Goal: Task Accomplishment & Management: Manage account settings

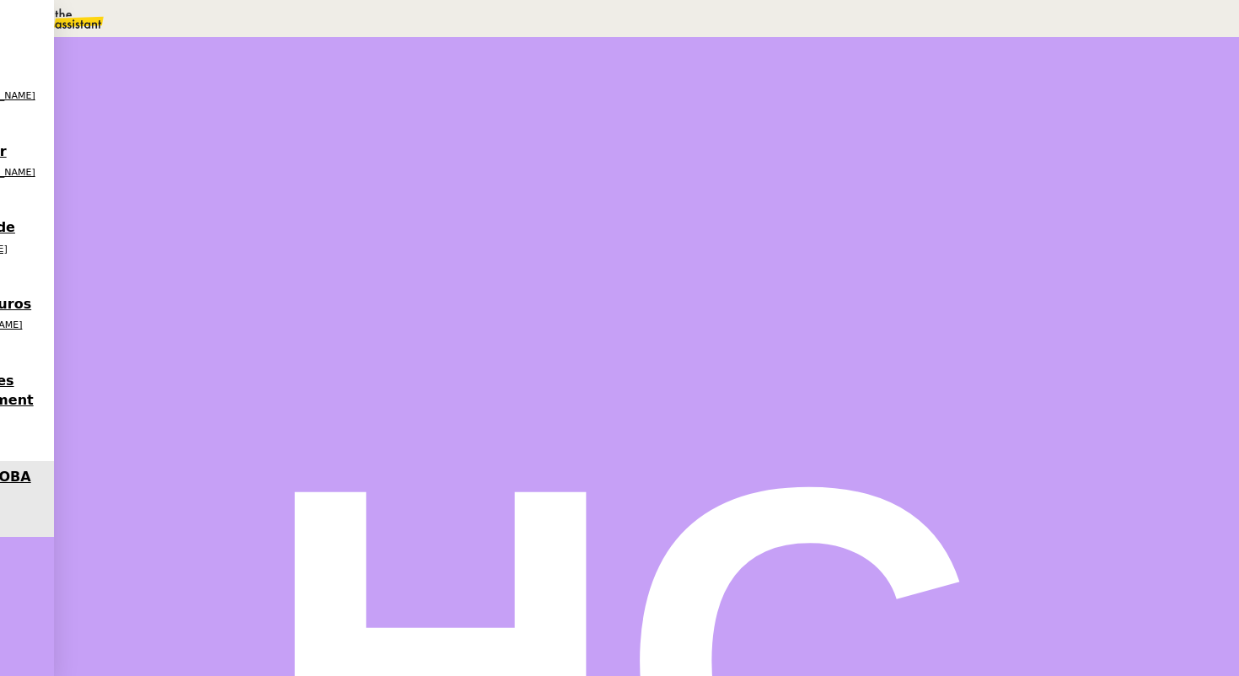
scroll to position [760, 0]
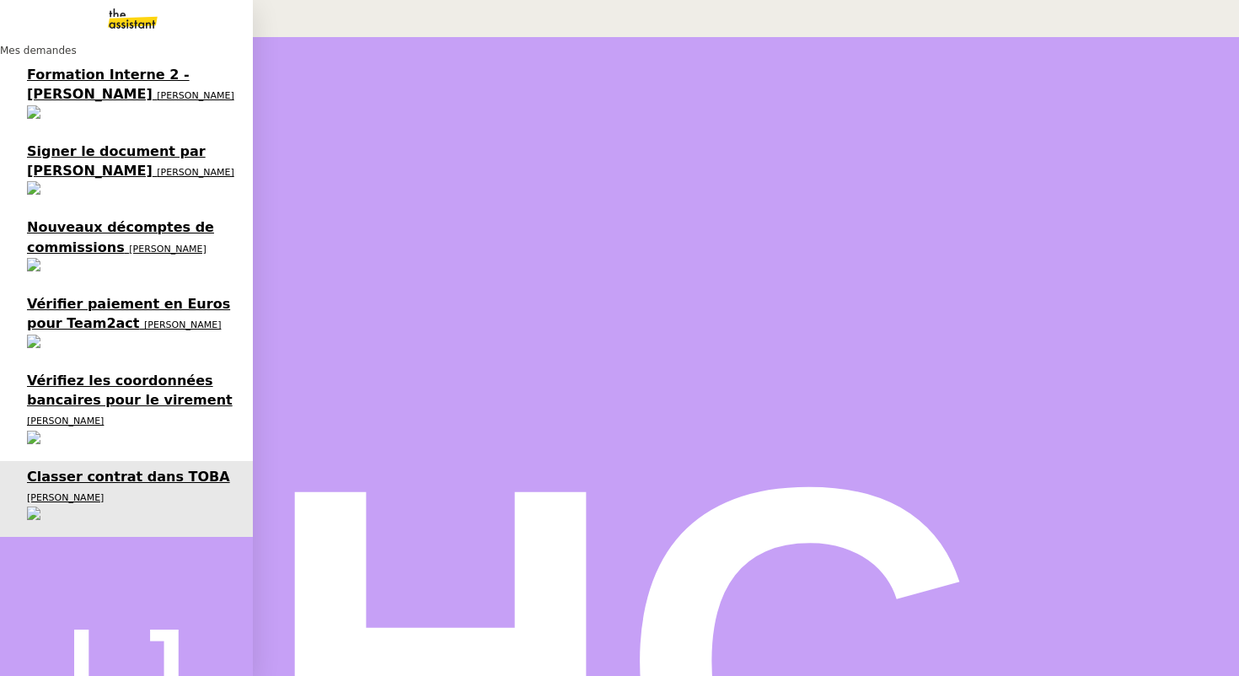
click at [88, 372] on span "Vérifiez les coordonnées bancaires pour le virement" at bounding box center [130, 389] width 206 height 35
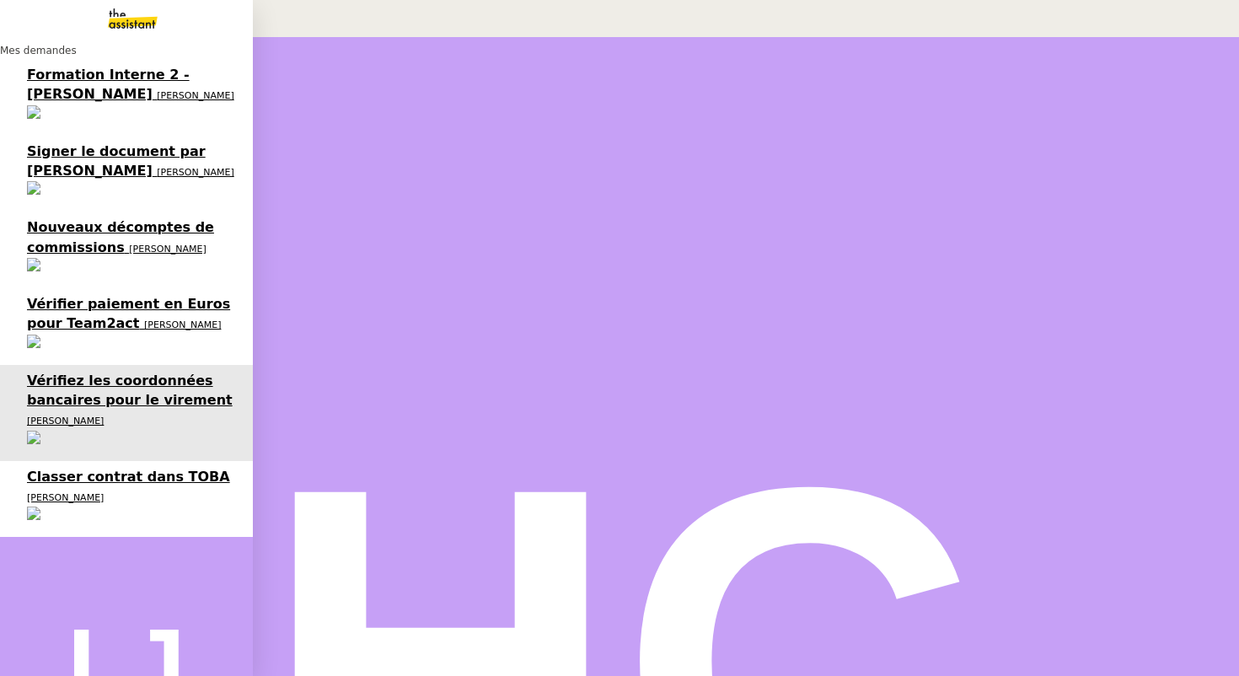
click at [84, 296] on span "Vérifier paiement en Euros pour Team2act" at bounding box center [128, 313] width 203 height 35
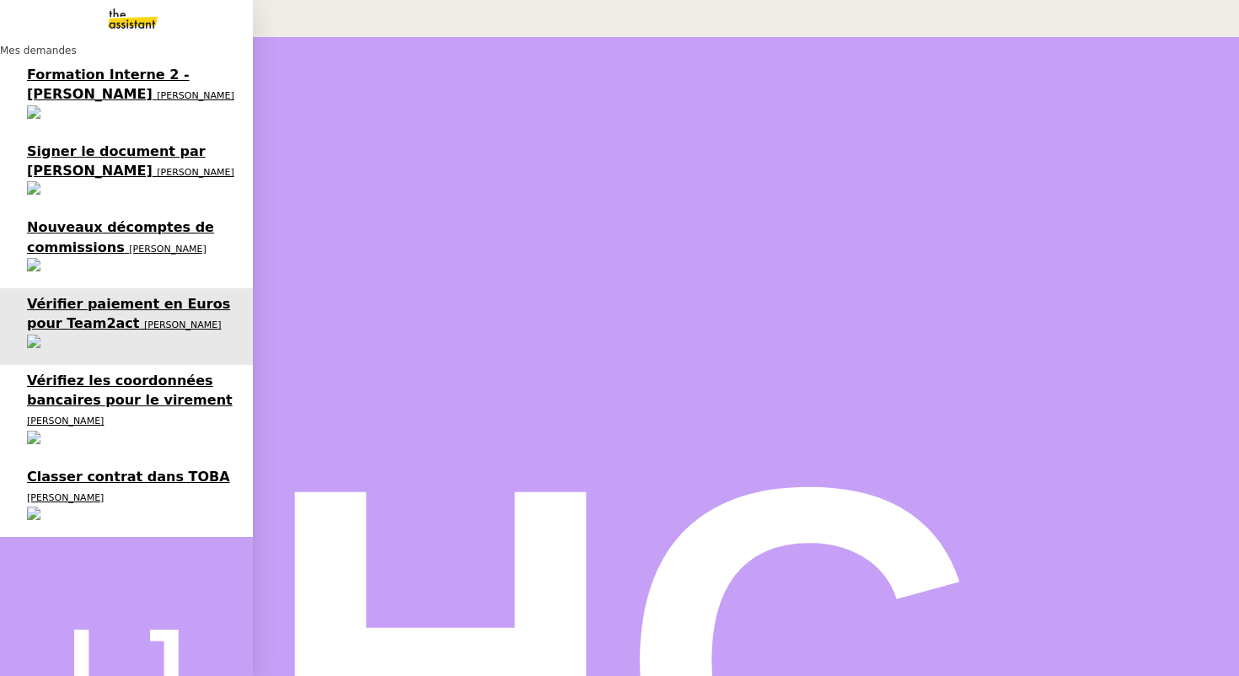
click at [85, 372] on span "Vérifiez les coordonnées bancaires pour le virement" at bounding box center [130, 389] width 206 height 35
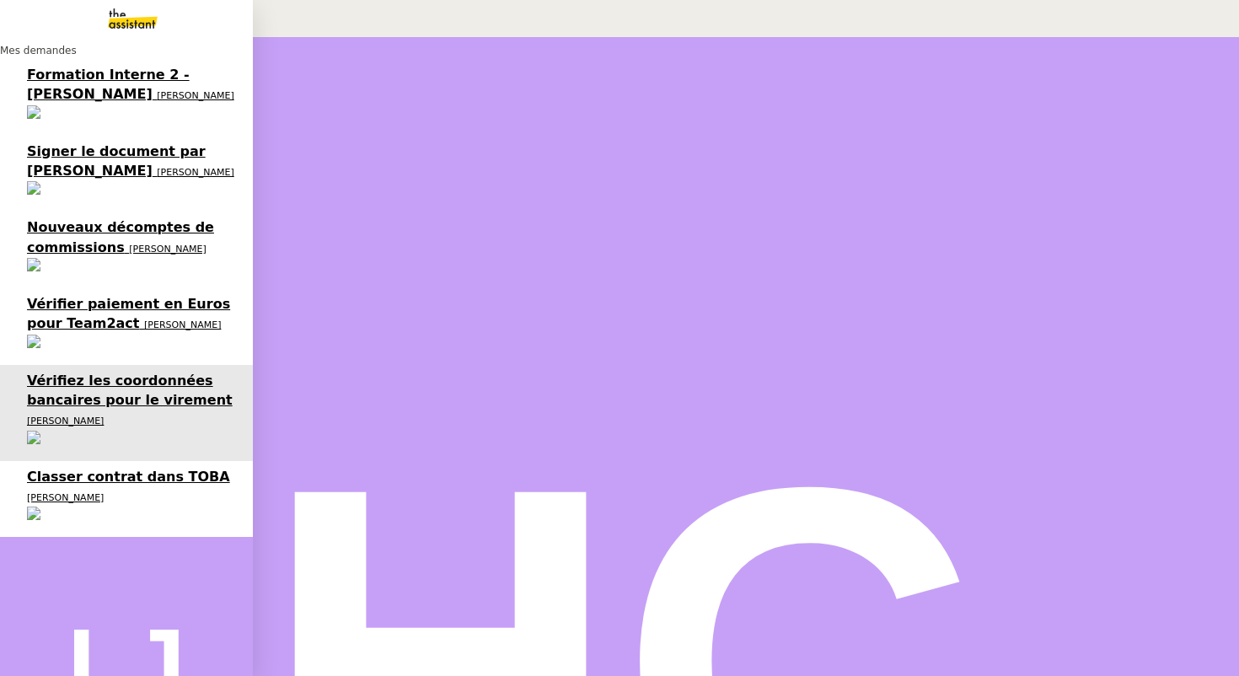
click at [104, 219] on span "Nouveaux décomptes de commissions" at bounding box center [120, 236] width 187 height 35
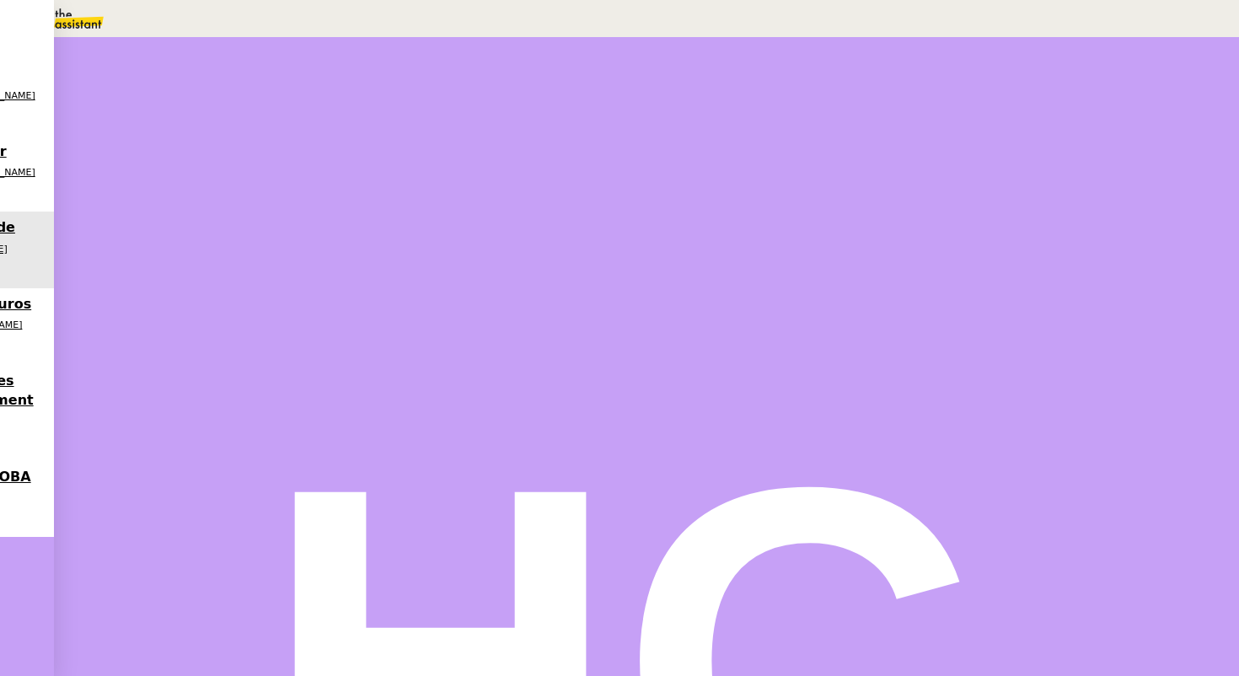
scroll to position [407, 0]
click at [316, 494] on span "il y a 2 jours" at bounding box center [290, 498] width 51 height 9
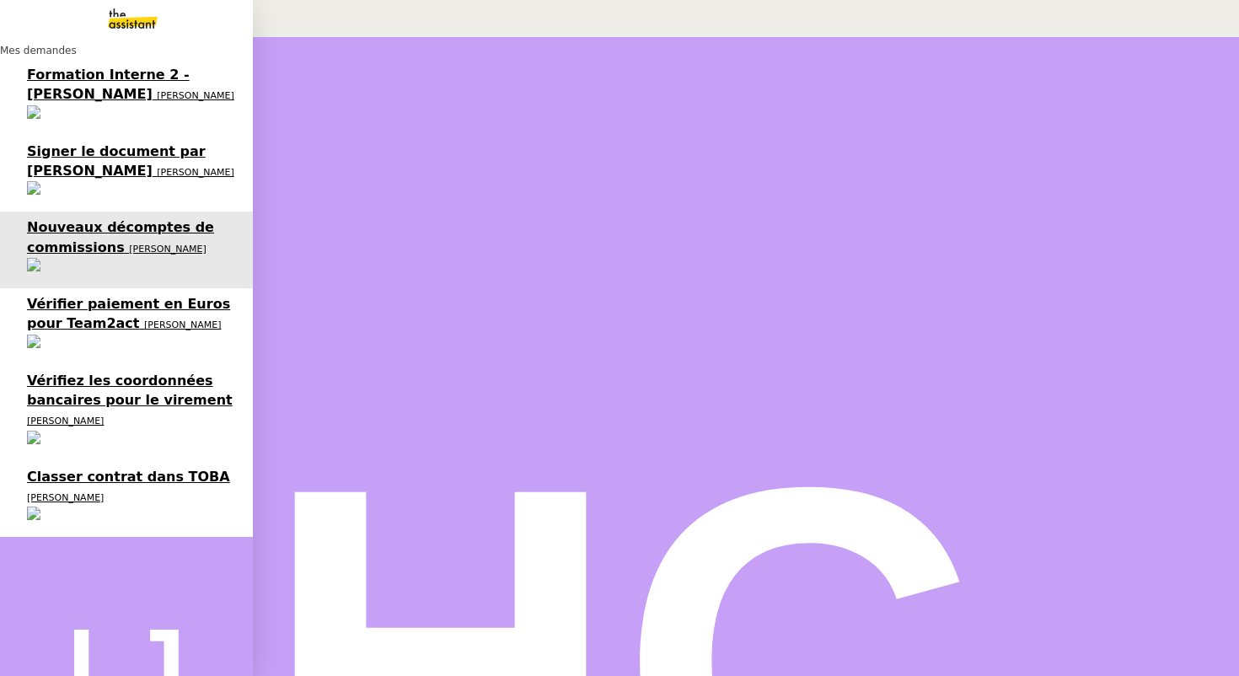
click at [157, 167] on span "[PERSON_NAME]" at bounding box center [195, 172] width 77 height 11
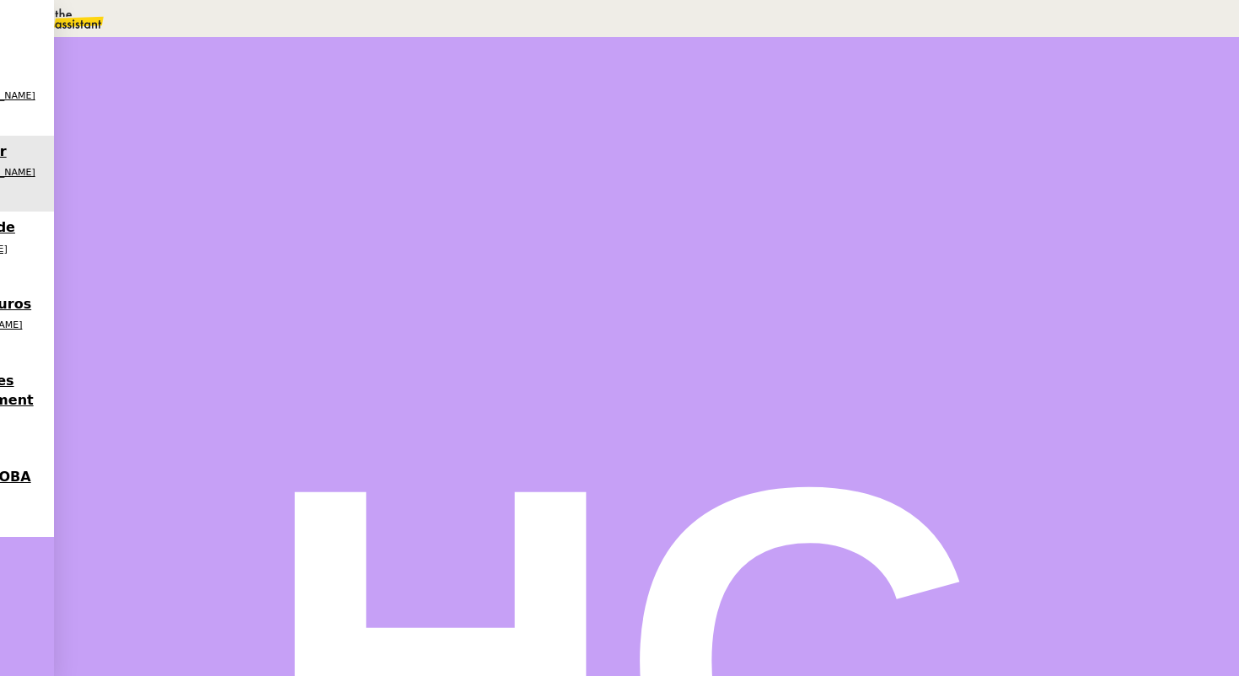
click at [248, 430] on button at bounding box center [213, 430] width 67 height 0
click at [204, 420] on icon at bounding box center [196, 426] width 13 height 13
click at [221, 428] on icon at bounding box center [213, 426] width 13 height 13
click at [238, 428] on icon at bounding box center [230, 427] width 13 height 13
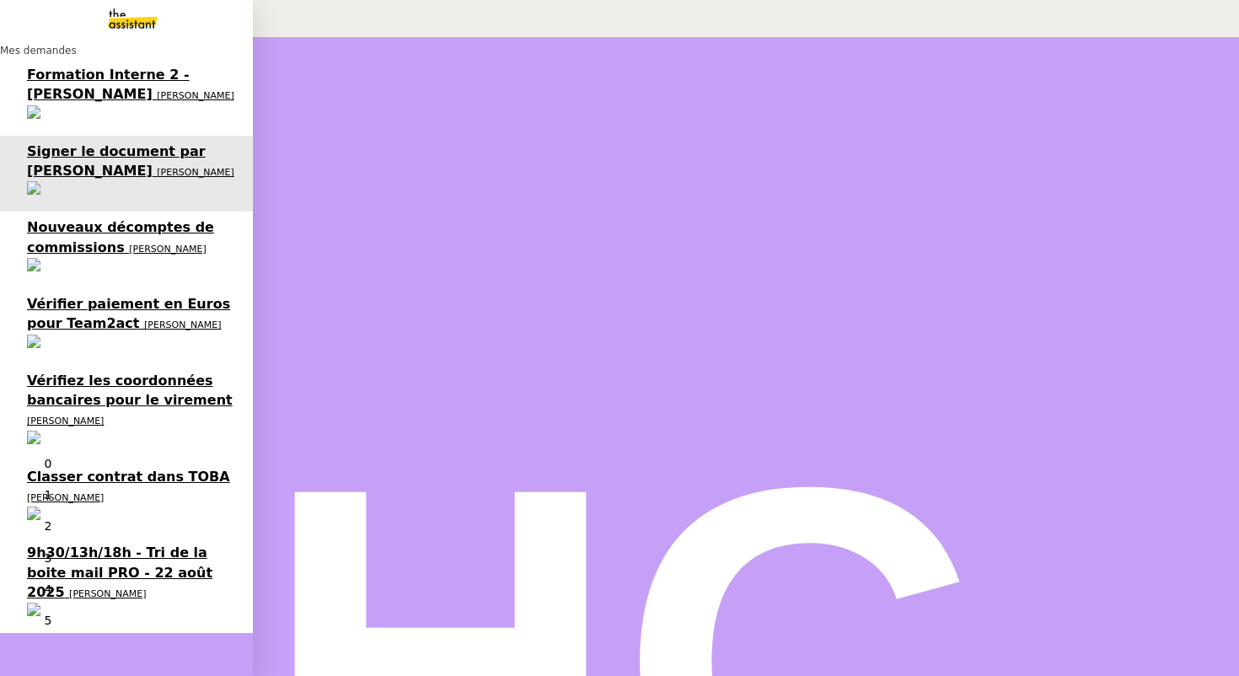
click at [100, 468] on span "Classer contrat dans TOBA" at bounding box center [128, 476] width 203 height 16
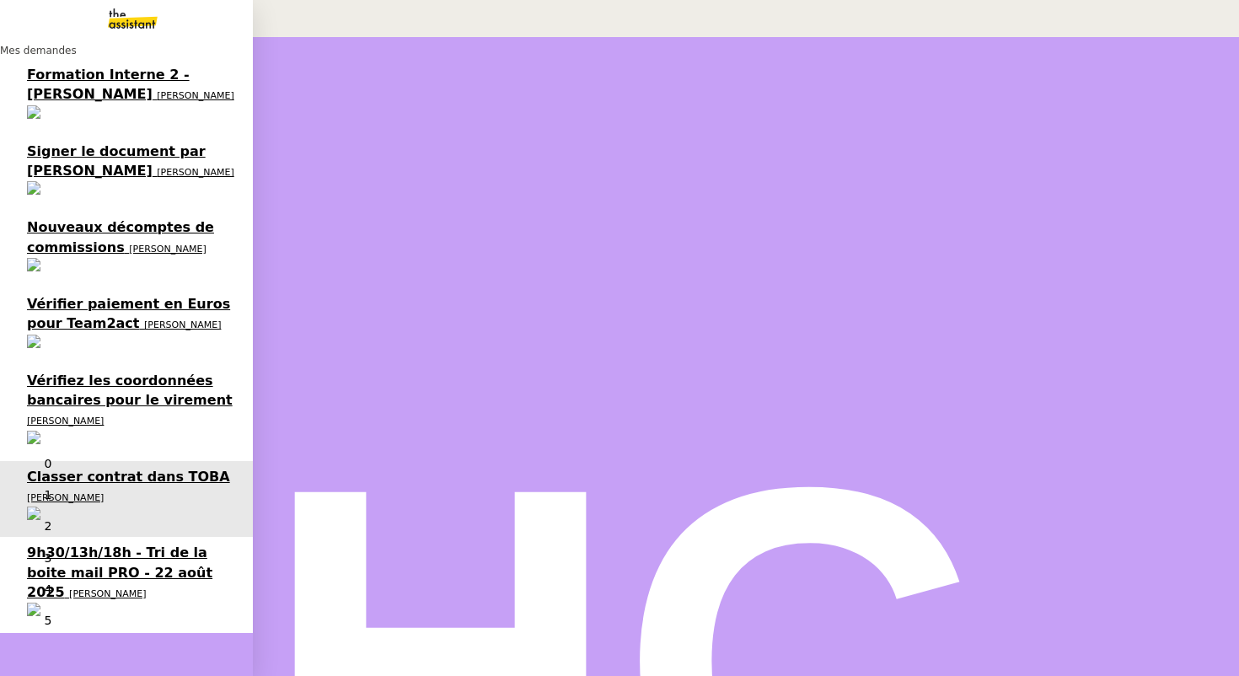
click at [90, 544] on span "9h30/13h/18h - Tri de la boite mail PRO - 22 août 2025" at bounding box center [119, 572] width 185 height 56
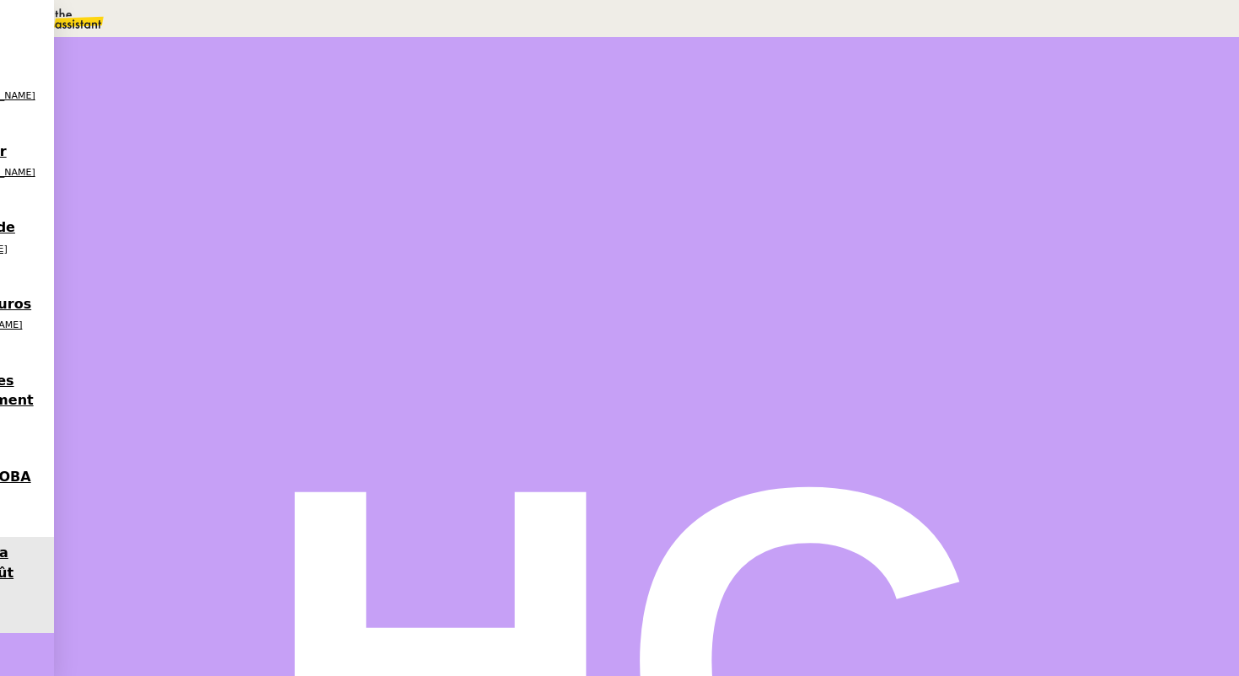
click at [647, 196] on span "Tâche" at bounding box center [662, 201] width 31 height 13
click at [940, 119] on app-ticket "9h30/13h/18h - Tri de la boite mail PRO - [DATE] Ouvert Statut Client [PERSON_N…" at bounding box center [646, 583] width 1185 height 1092
click at [938, 115] on input "text" at bounding box center [954, 110] width 146 height 14
click at [981, 117] on input "text" at bounding box center [954, 110] width 146 height 14
type input "CTA [DATE] 18h00"
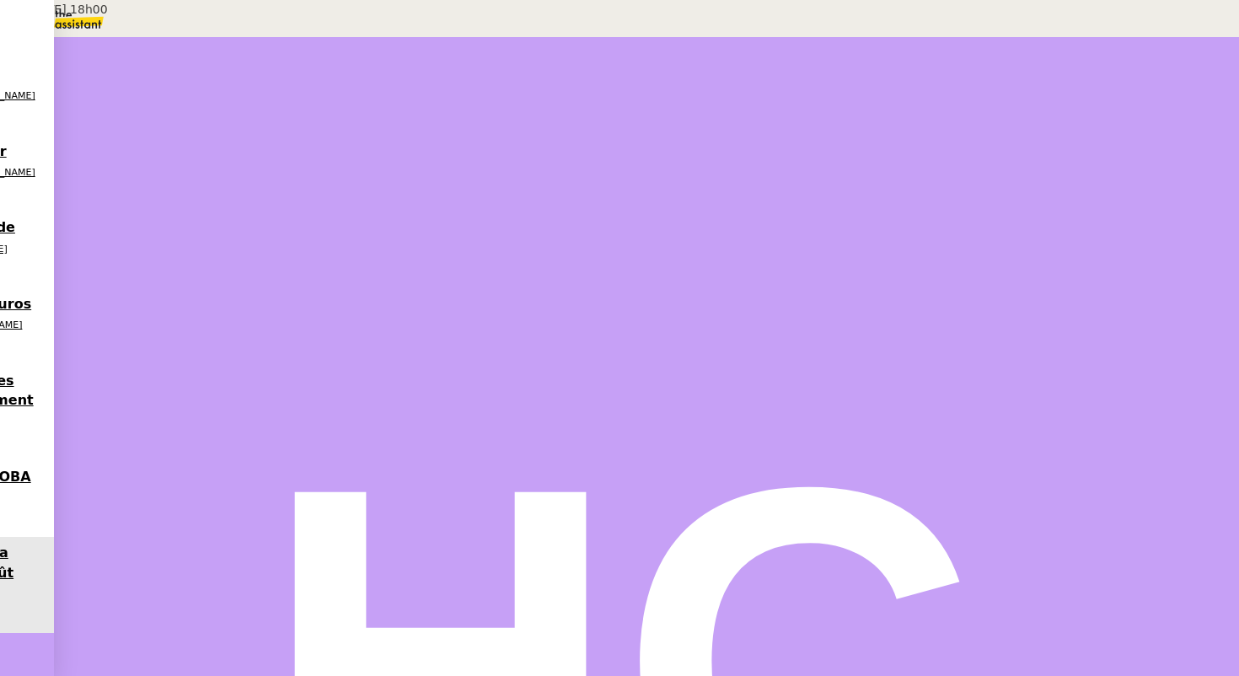
click at [344, 19] on nz-auto-option "CTA [DATE] 18h00" at bounding box center [172, 9] width 344 height 19
type input "0 '"
type input "0 ""
click at [708, 202] on div "Tâche Message Commentaire" at bounding box center [872, 201] width 479 height 19
click at [235, 104] on span "Statut" at bounding box center [219, 110] width 31 height 12
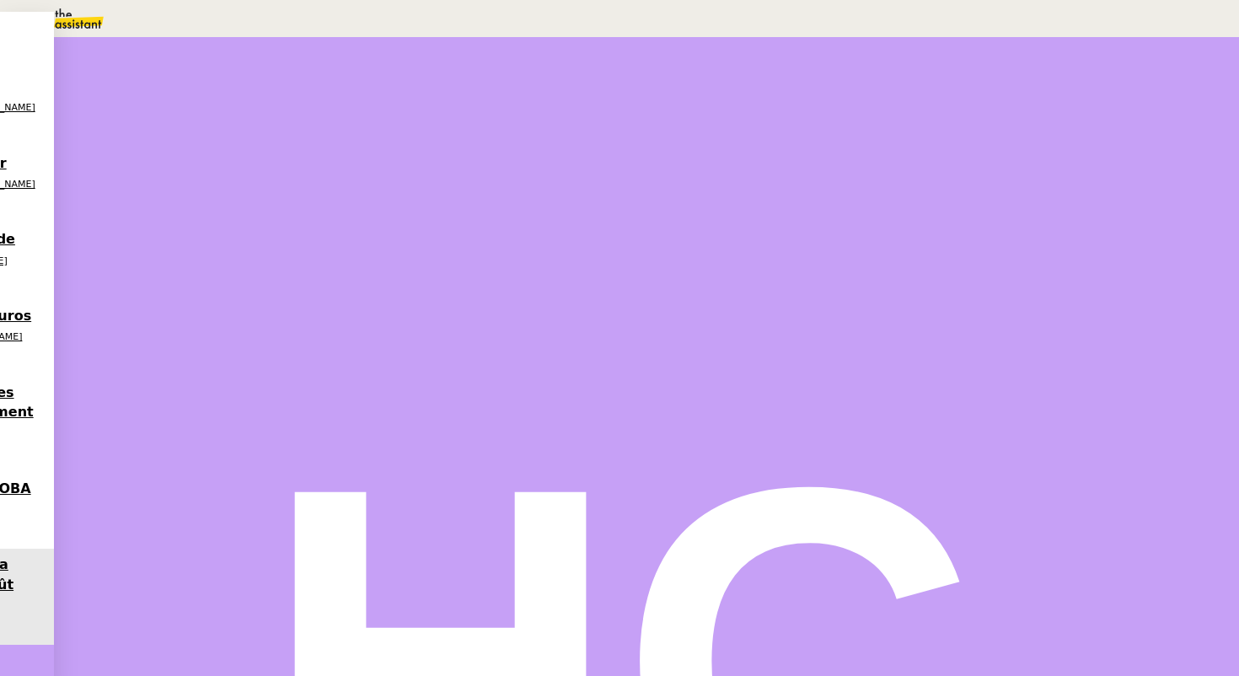
click at [647, 196] on span "Tâche" at bounding box center [662, 201] width 31 height 13
click at [969, 117] on input "text" at bounding box center [954, 110] width 146 height 14
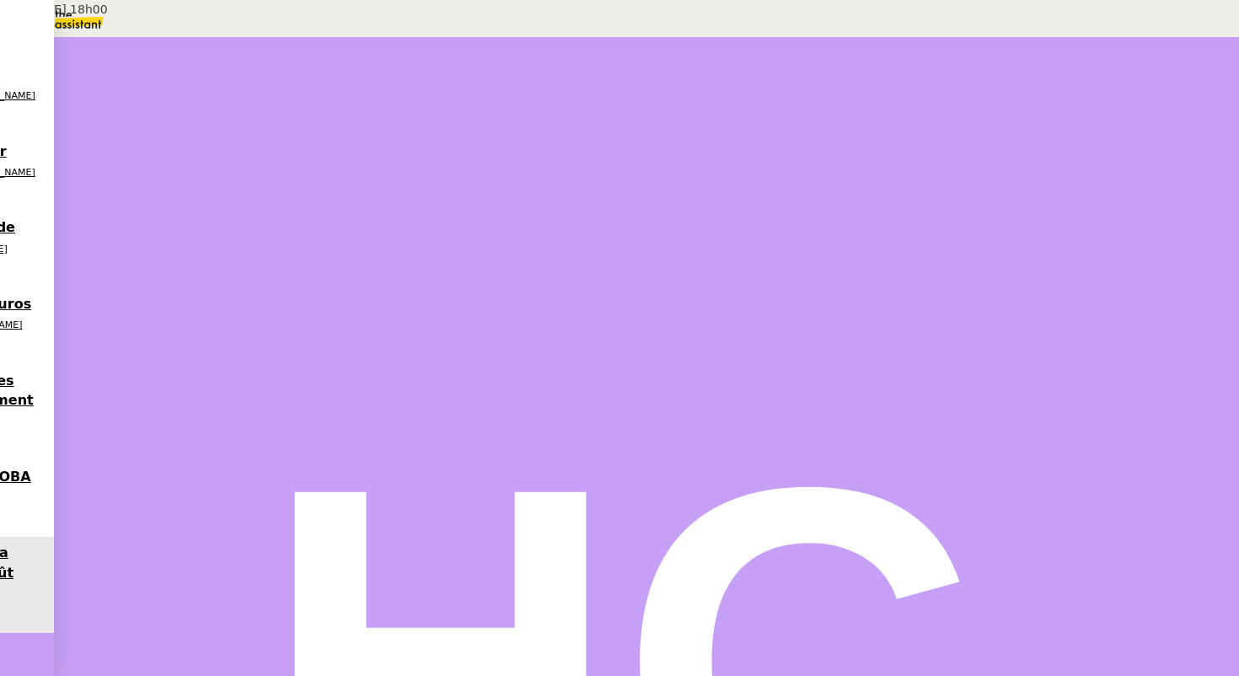
click at [344, 19] on div "CTA [DATE] 18h00" at bounding box center [172, 9] width 344 height 19
type input "CTA [DATE] 18h00"
click at [922, 342] on span "Sauver" at bounding box center [903, 335] width 35 height 13
click at [204, 290] on icon at bounding box center [196, 282] width 13 height 13
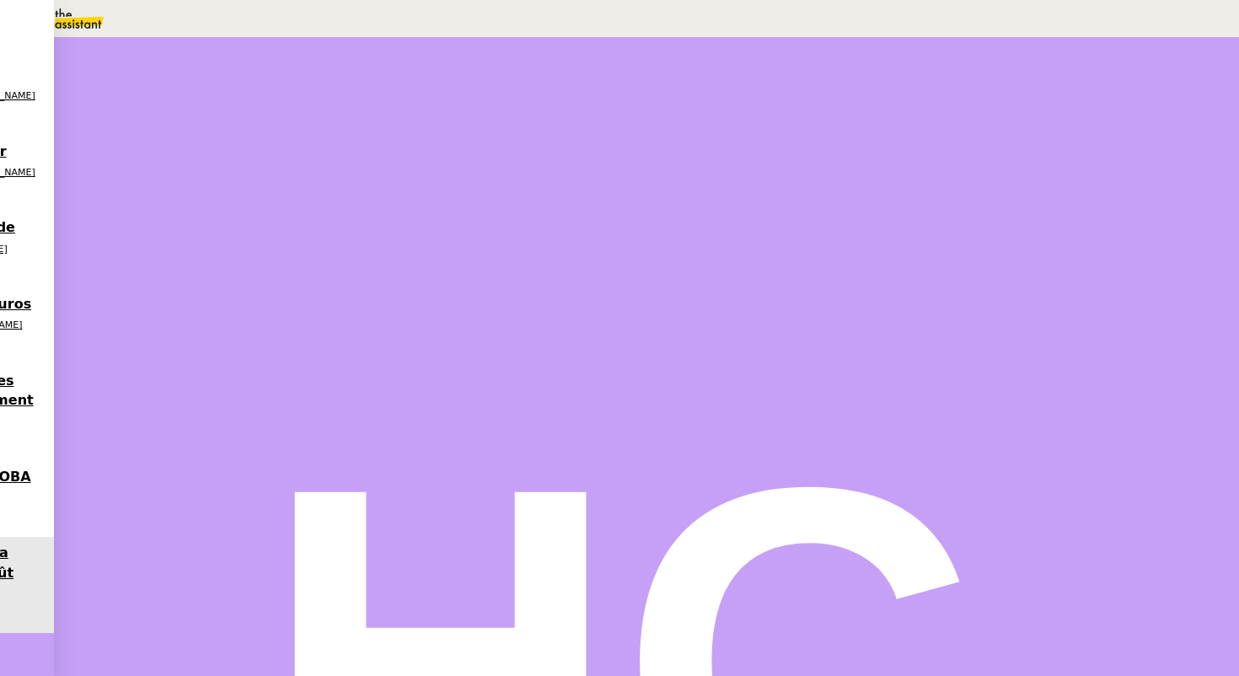
drag, startPoint x: 276, startPoint y: 521, endPoint x: 233, endPoint y: 455, distance: 78.1
copy div "[PERSON_NAME], Les CTA sont faits. [GEOGRAPHIC_DATA],"
click at [243, 656] on span "Répondre" at bounding box center [218, 662] width 50 height 13
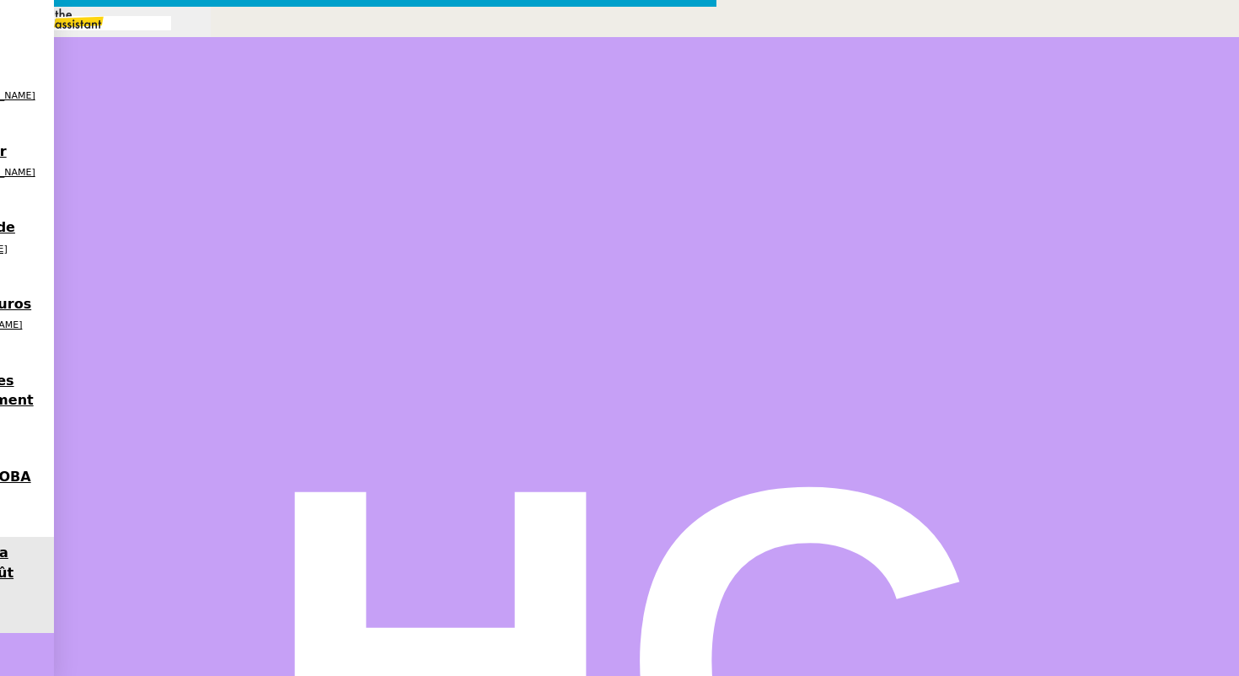
scroll to position [0, 0]
click at [215, 388] on nz-modal-container "Service TA - VOYAGE - PROPOSITION GLOBALE A utiliser dans le cadre de propositi…" at bounding box center [619, 456] width 1239 height 913
click at [248, 286] on div at bounding box center [213, 286] width 67 height 0
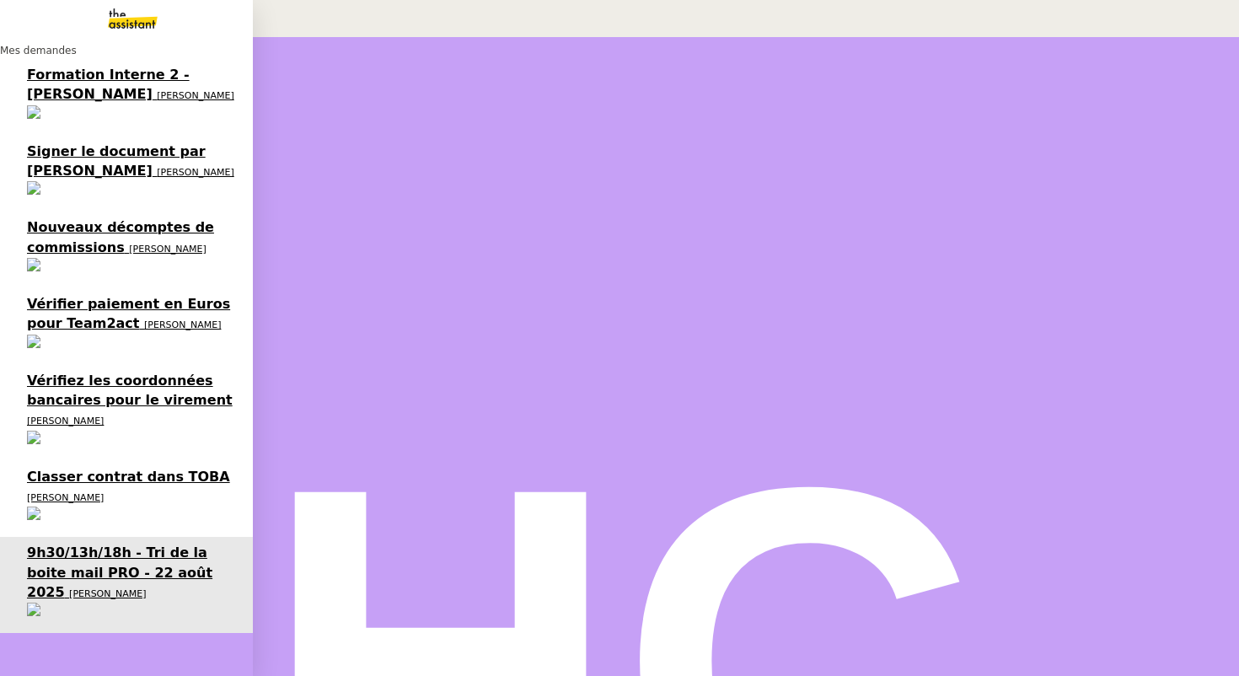
click at [104, 492] on span "[PERSON_NAME]" at bounding box center [65, 497] width 77 height 11
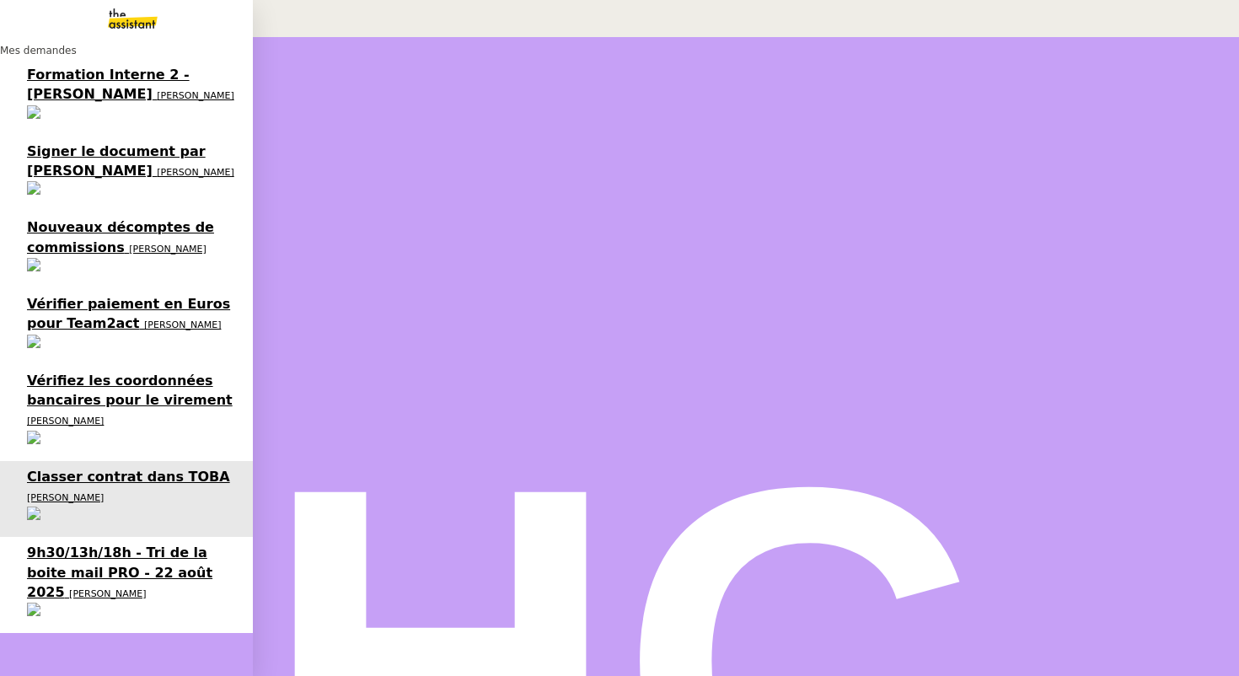
click at [83, 143] on span "Signer le document par [PERSON_NAME]" at bounding box center [116, 160] width 179 height 35
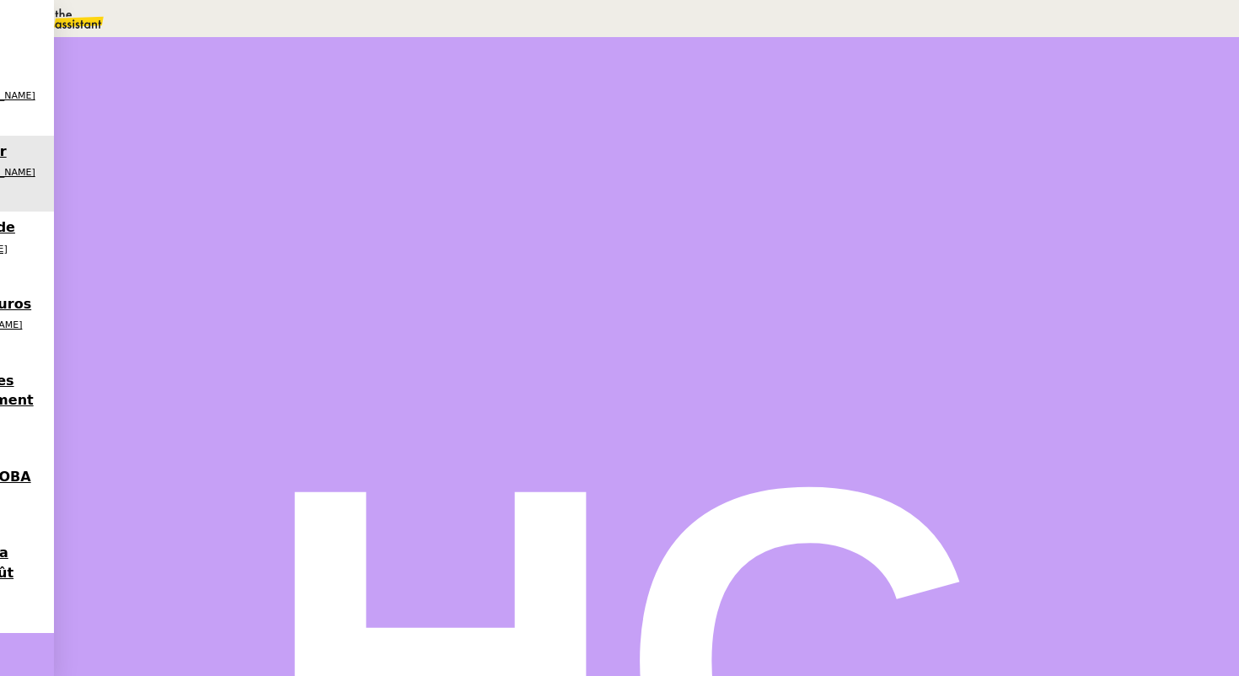
click at [248, 430] on button at bounding box center [213, 430] width 67 height 0
click at [214, 430] on div at bounding box center [197, 430] width 34 height 0
click at [248, 430] on div at bounding box center [213, 430] width 67 height 0
click at [248, 430] on button at bounding box center [231, 430] width 34 height 0
click at [1191, 37] on img at bounding box center [619, 656] width 1239 height 1239
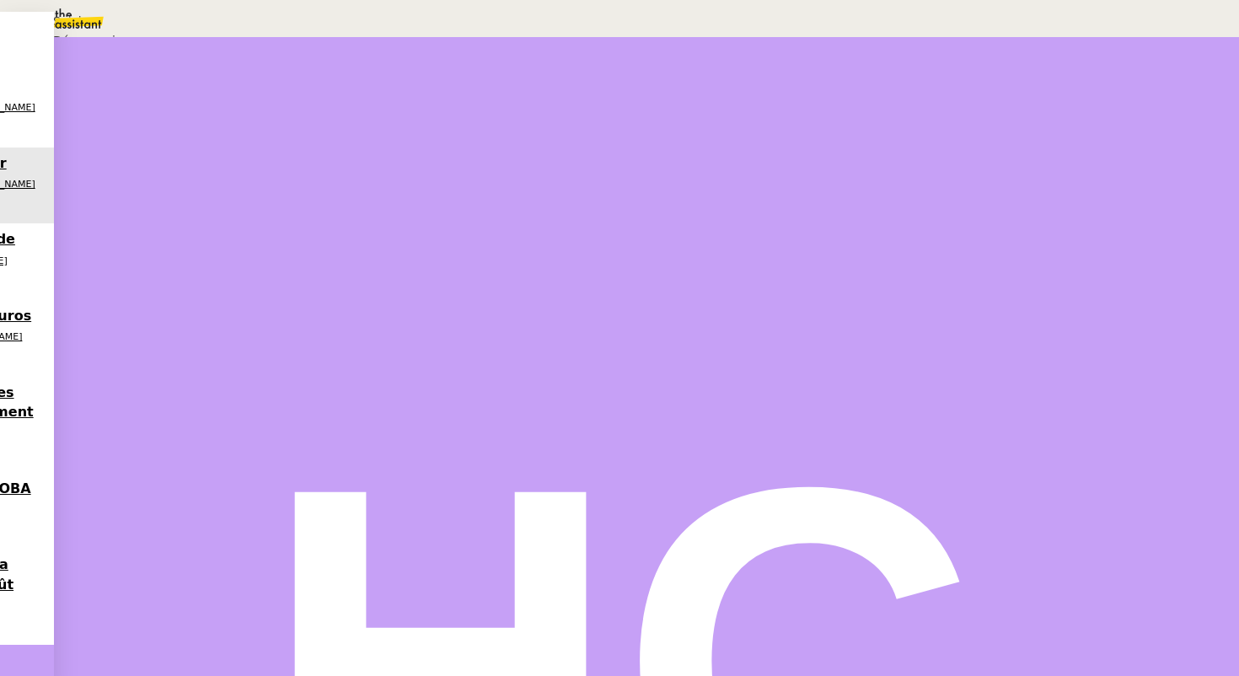
click at [82, 28] on span "Suivi" at bounding box center [67, 20] width 29 height 13
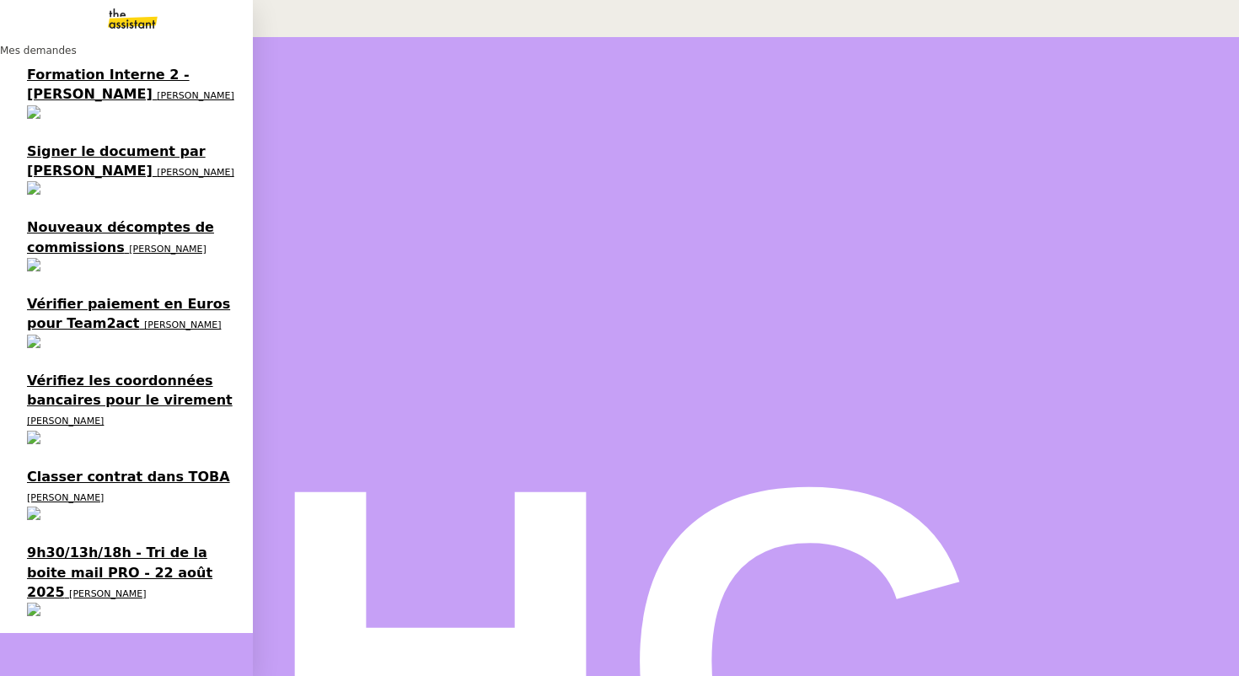
click at [120, 544] on span "9h30/13h/18h - Tri de la boite mail PRO - 22 août 2025" at bounding box center [119, 572] width 185 height 56
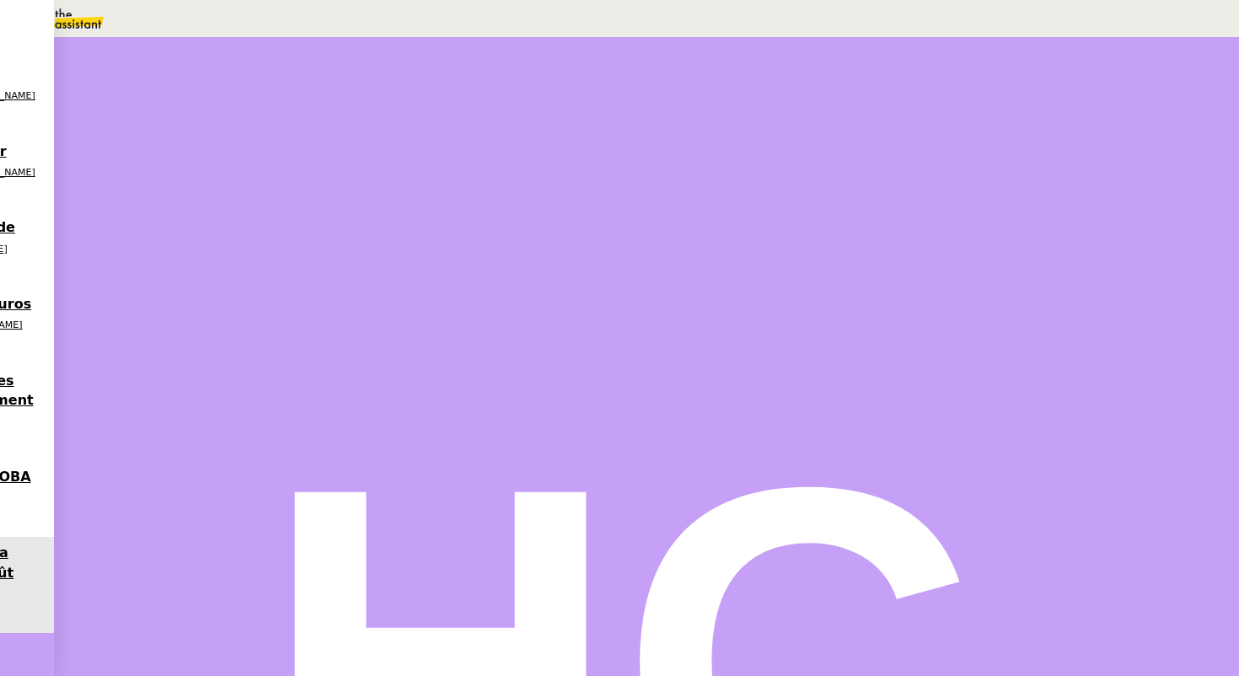
click at [204, 290] on icon at bounding box center [196, 282] width 13 height 13
click at [248, 286] on div at bounding box center [213, 286] width 67 height 0
click at [238, 291] on icon at bounding box center [230, 283] width 13 height 13
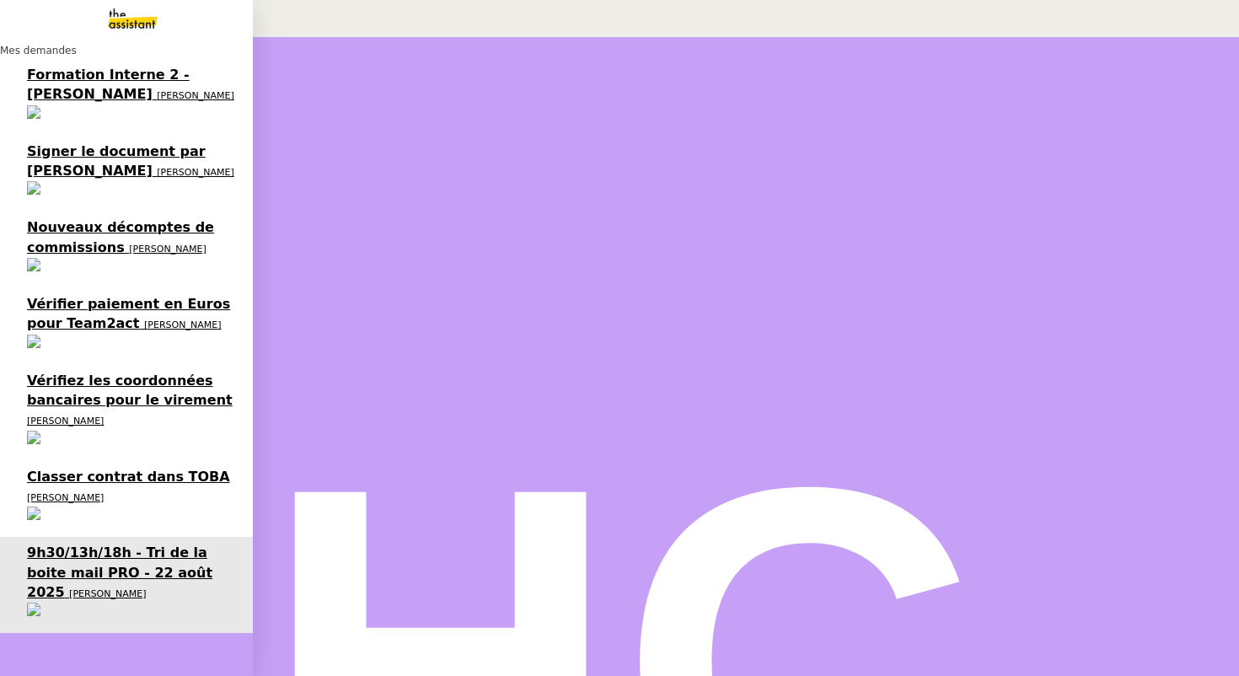
click at [84, 296] on span "Vérifier paiement en Euros pour Team2act" at bounding box center [128, 313] width 203 height 35
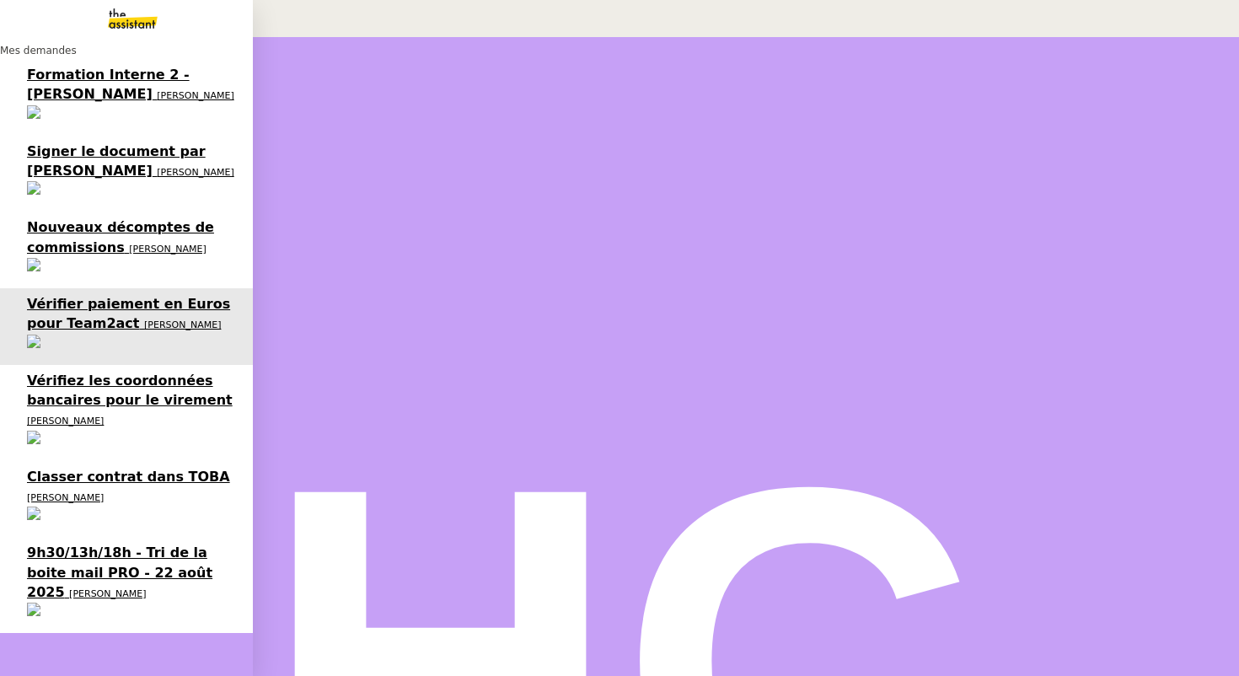
click at [60, 544] on span "9h30/13h/18h - Tri de la boite mail PRO - 22 août 2025" at bounding box center [119, 572] width 185 height 56
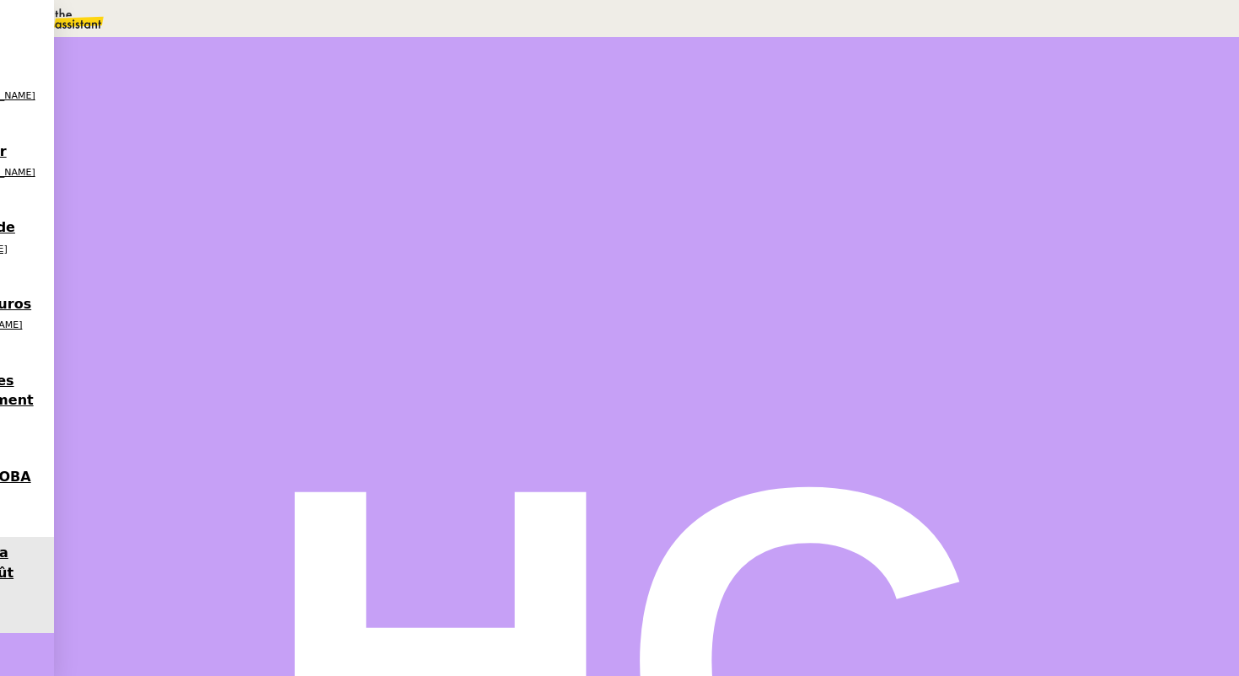
click at [221, 289] on icon at bounding box center [214, 284] width 13 height 9
click at [214, 286] on div at bounding box center [197, 286] width 34 height 0
click at [221, 290] on icon at bounding box center [213, 282] width 13 height 13
click at [238, 291] on icon at bounding box center [230, 283] width 13 height 13
click at [386, 534] on div "Les CTA sont faits." at bounding box center [553, 543] width 731 height 19
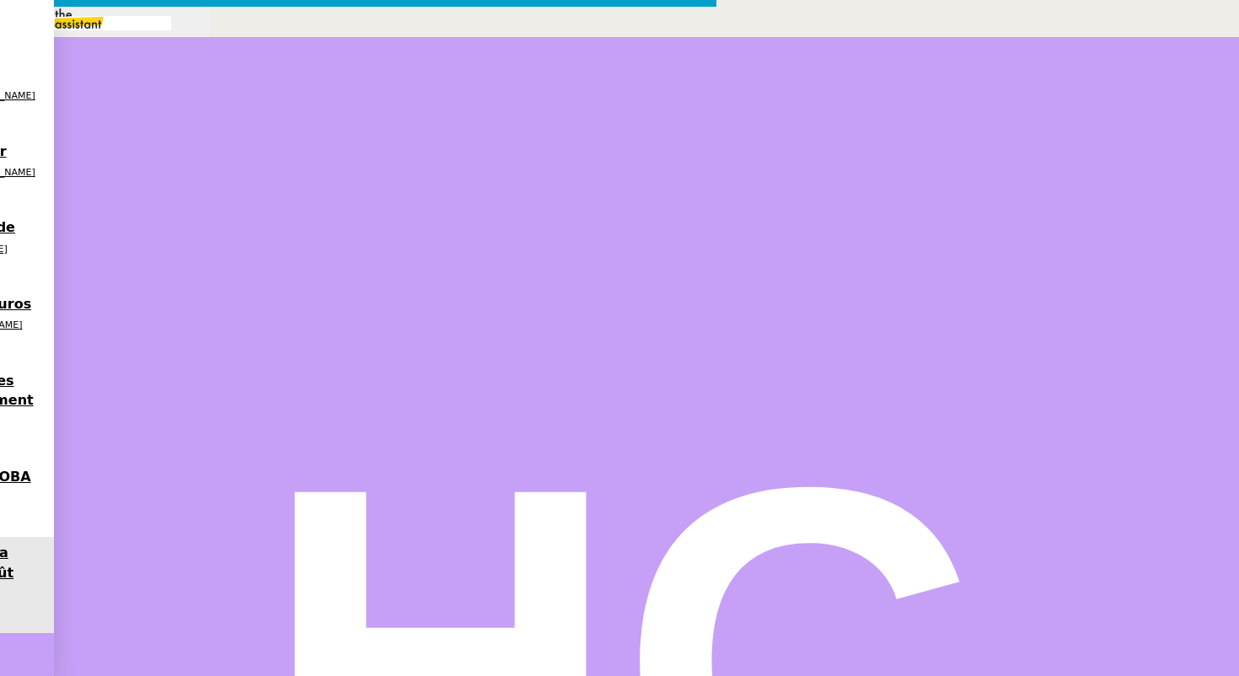
scroll to position [0, 35]
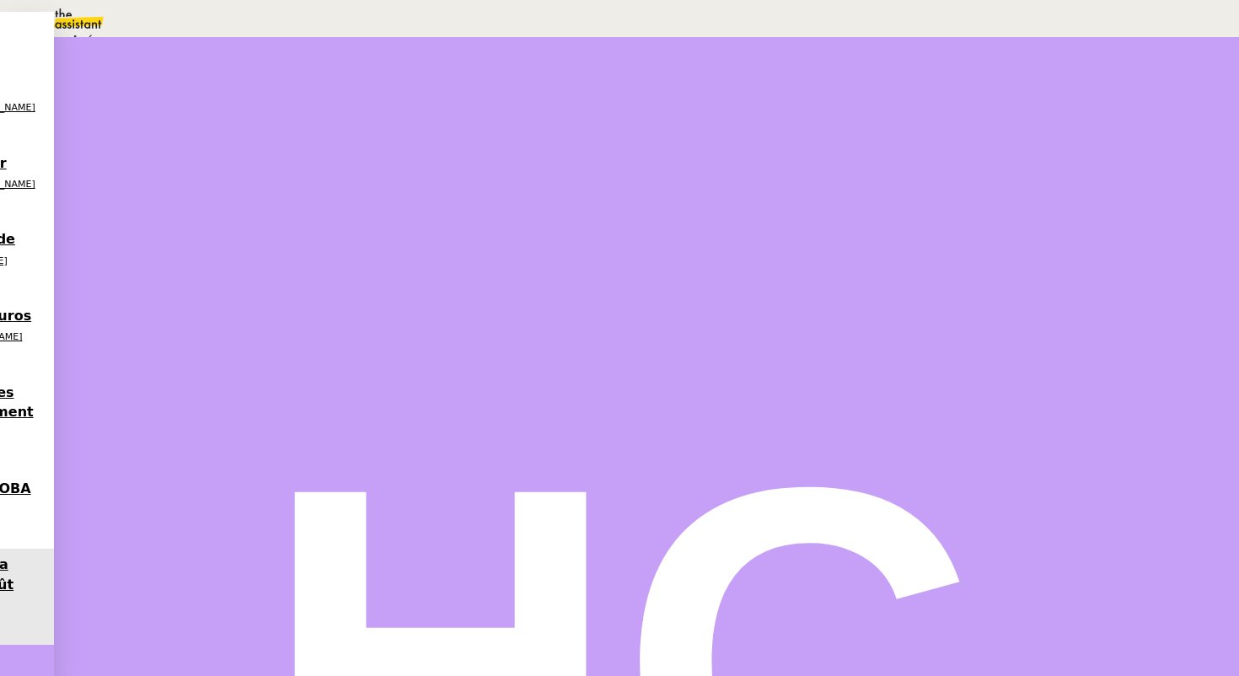
click at [197, 103] on icon at bounding box center [192, 108] width 10 height 10
click at [118, 126] on span "Programmé" at bounding box center [79, 119] width 78 height 13
click at [976, 306] on div "29" at bounding box center [968, 295] width 16 height 19
click at [934, 365] on input "text" at bounding box center [920, 358] width 78 height 14
click at [921, 166] on div "07" at bounding box center [636, 156] width 1205 height 19
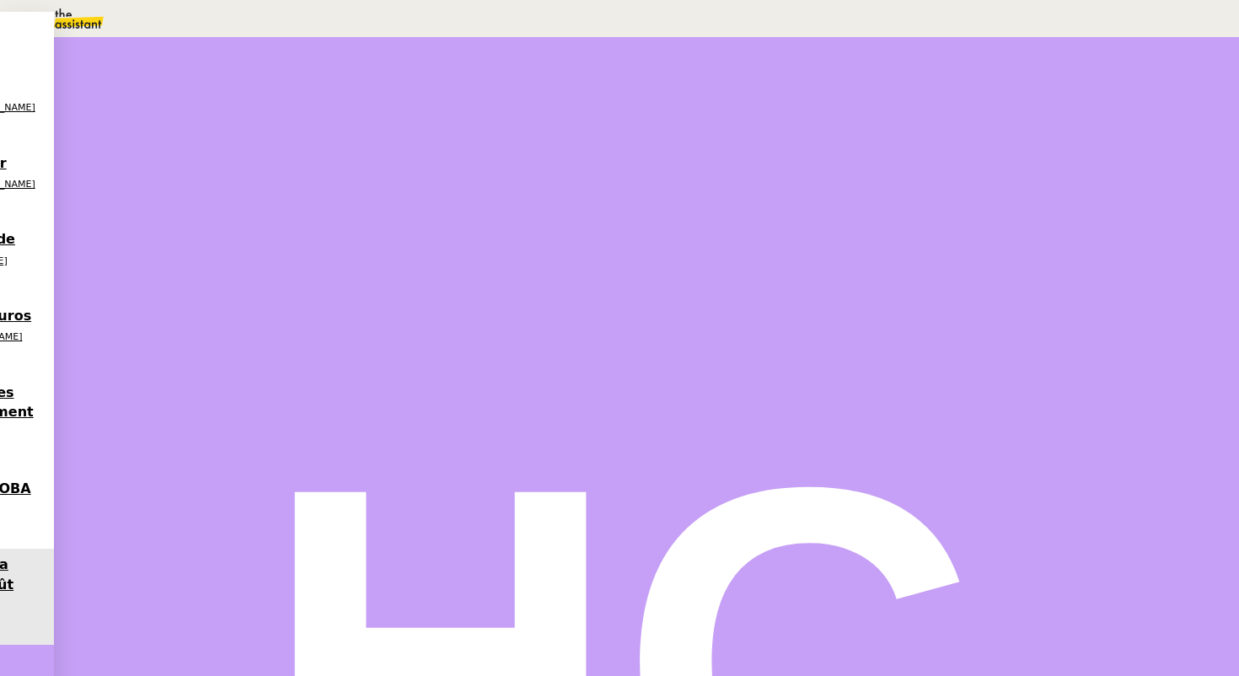
type input "07:59"
click at [922, 413] on span "Sauver" at bounding box center [903, 406] width 35 height 13
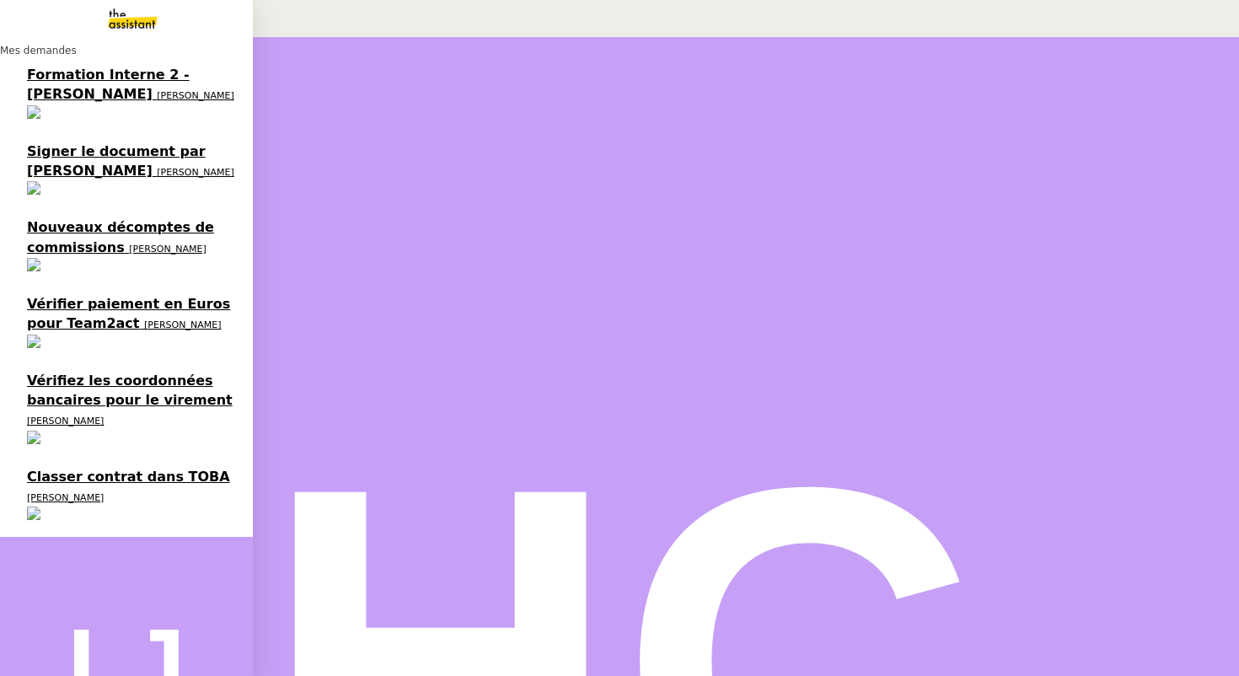
click at [122, 143] on span "Signer le document par [PERSON_NAME]" at bounding box center [116, 160] width 179 height 35
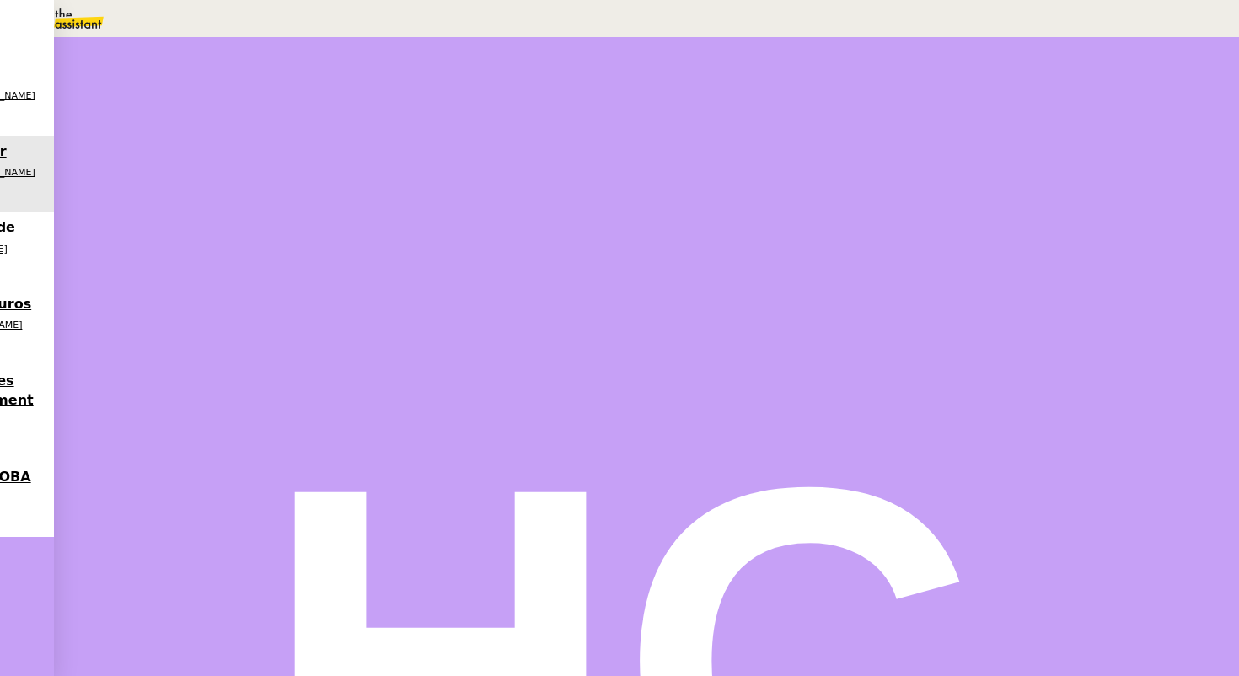
click at [235, 104] on span "Statut" at bounding box center [219, 110] width 31 height 12
click at [118, 126] on span "Programmé" at bounding box center [79, 119] width 78 height 13
click at [976, 306] on div "29" at bounding box center [968, 295] width 16 height 19
click at [930, 365] on input "text" at bounding box center [920, 358] width 78 height 14
click at [928, 166] on div "07" at bounding box center [636, 156] width 1205 height 19
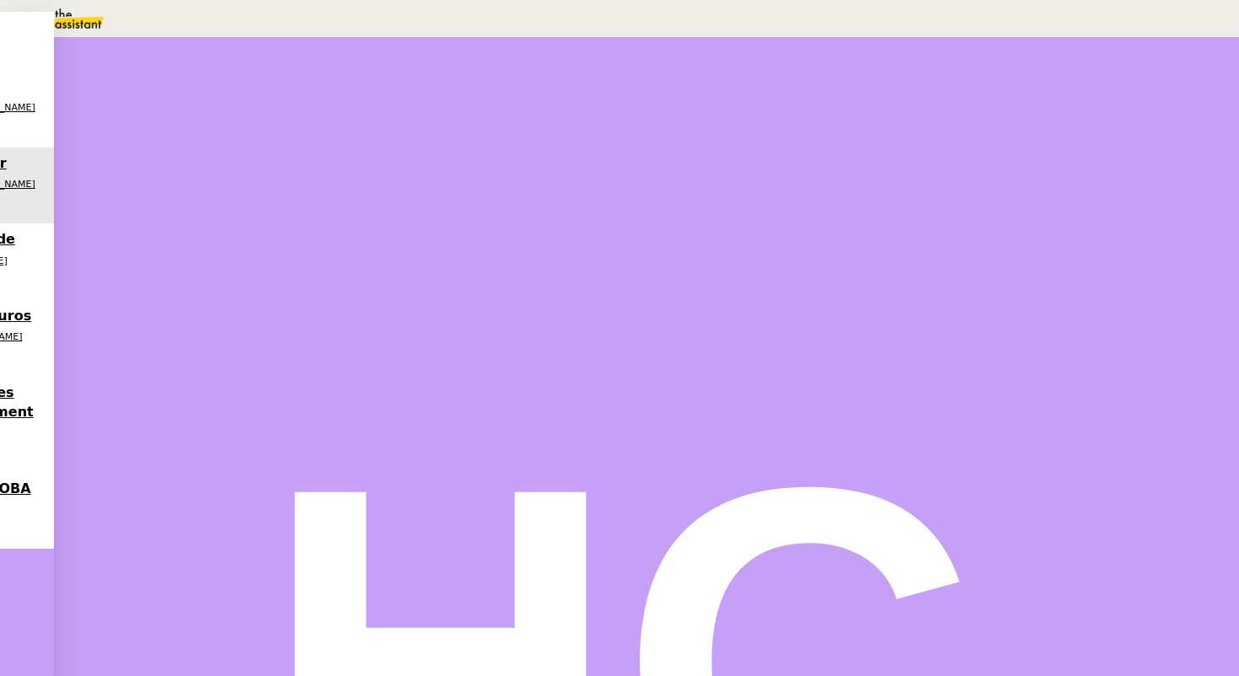
scroll to position [142, 0]
click at [969, 493] on div "00" at bounding box center [636, 502] width 1205 height 19
type input "07:00"
click at [922, 413] on span "Sauver" at bounding box center [903, 406] width 35 height 13
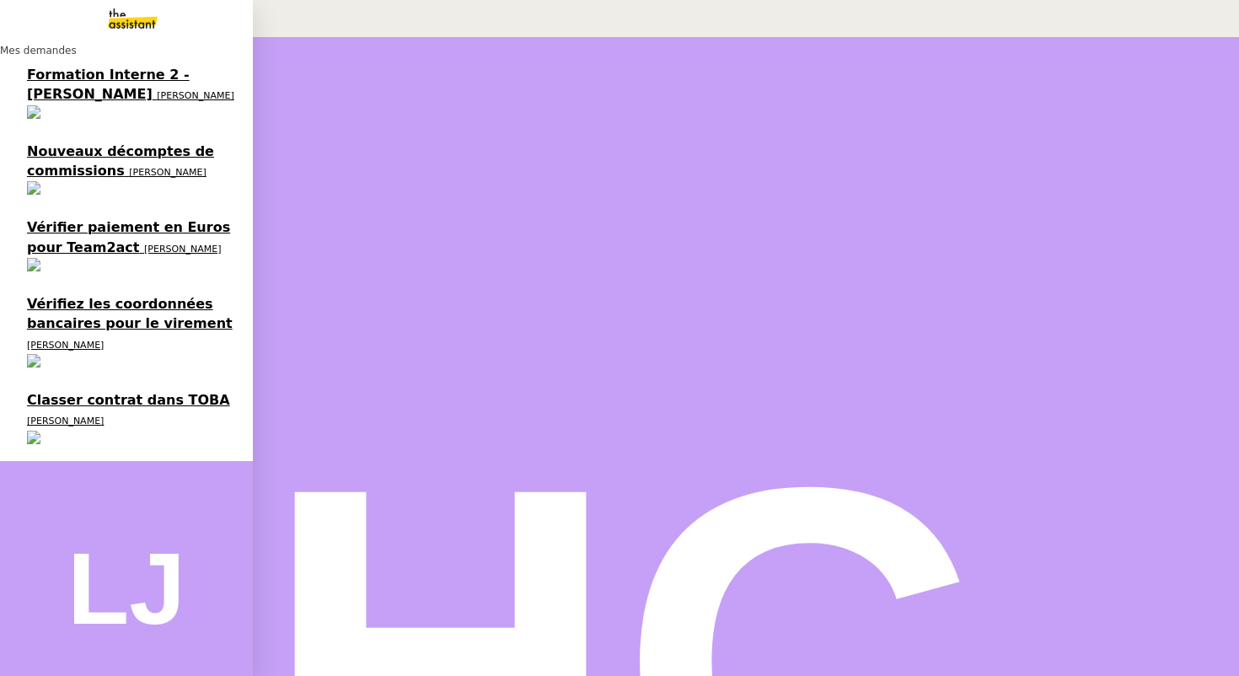
click at [129, 167] on span "[PERSON_NAME]" at bounding box center [167, 172] width 77 height 11
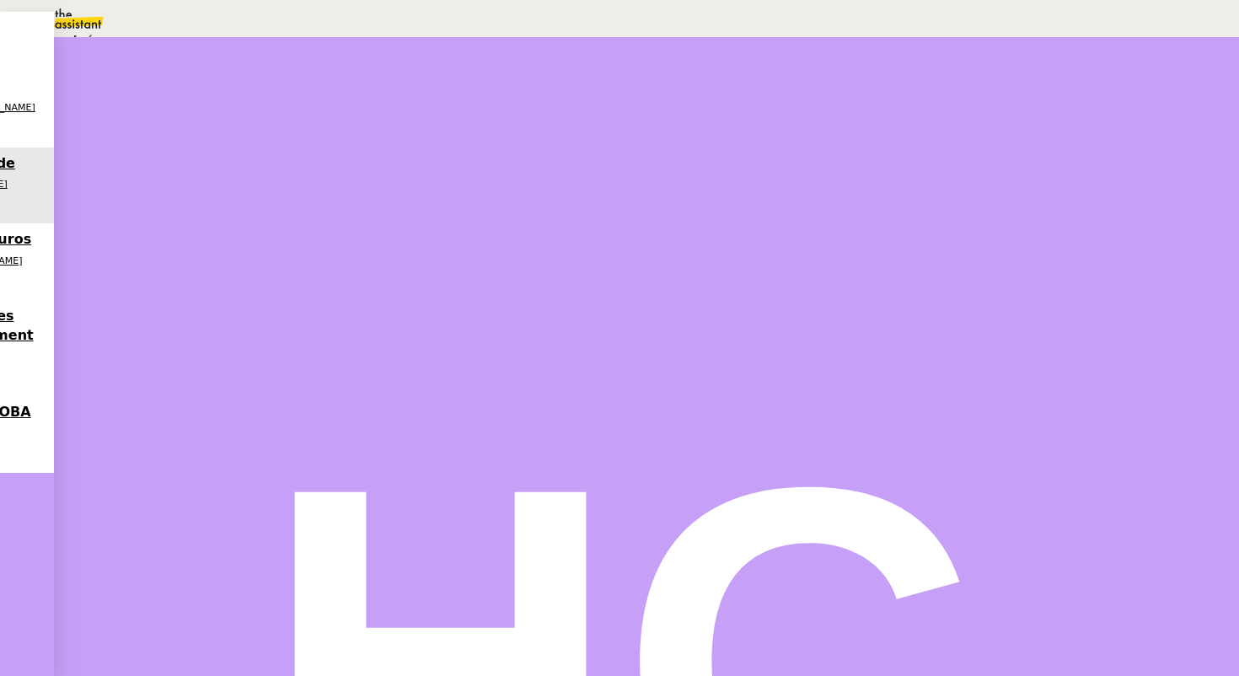
click at [727, 84] on div "Statut" at bounding box center [646, 93] width 932 height 19
click at [312, 126] on span "Une action est programmée dans le futur." at bounding box center [215, 120] width 194 height 11
click at [976, 306] on div "29" at bounding box center [968, 295] width 16 height 19
click at [937, 365] on input "text" at bounding box center [920, 358] width 78 height 14
click at [929, 166] on div "07" at bounding box center [636, 156] width 1205 height 19
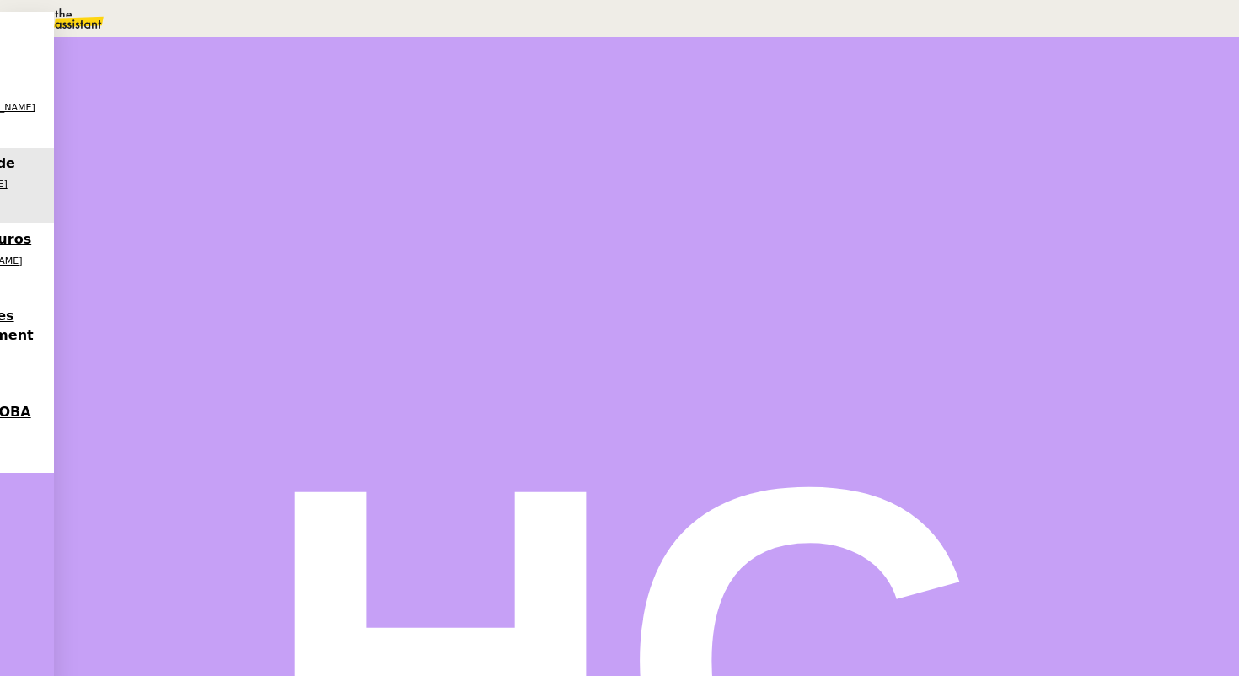
scroll to position [142, 0]
click at [977, 493] on div "00" at bounding box center [636, 502] width 1205 height 19
type input "07:00"
click at [922, 413] on span "Sauver" at bounding box center [903, 406] width 35 height 13
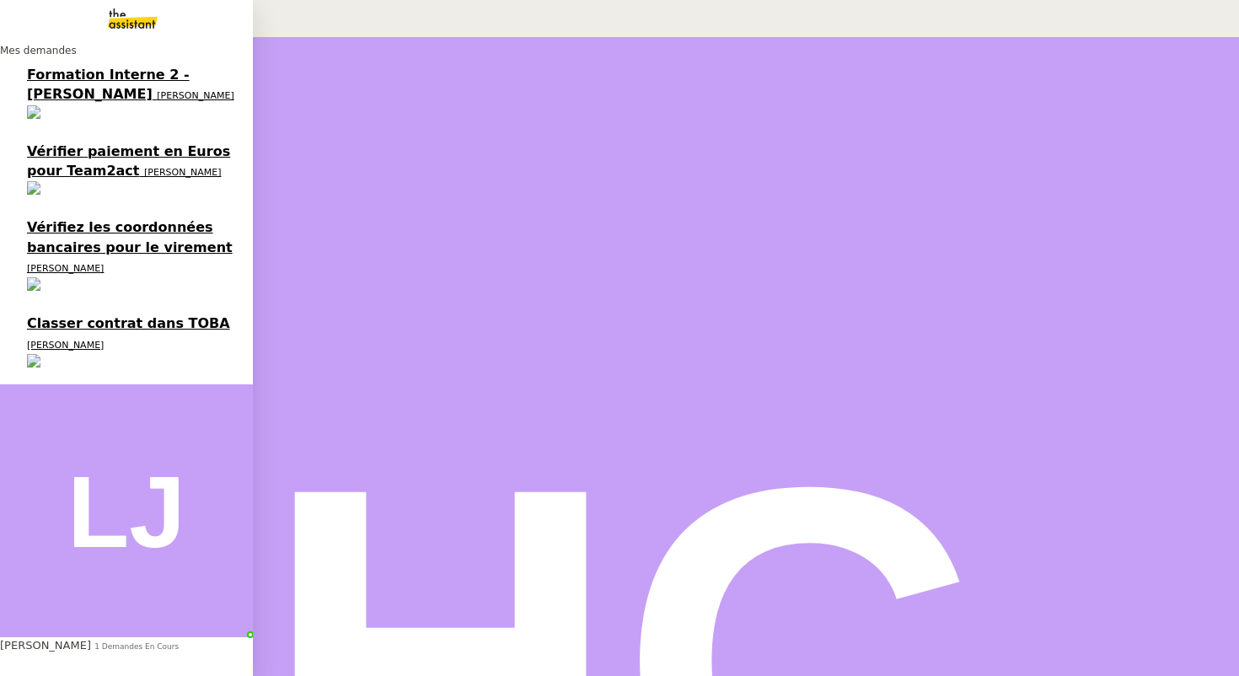
click at [69, 143] on span "Vérifier paiement en Euros pour Team2act" at bounding box center [128, 160] width 203 height 35
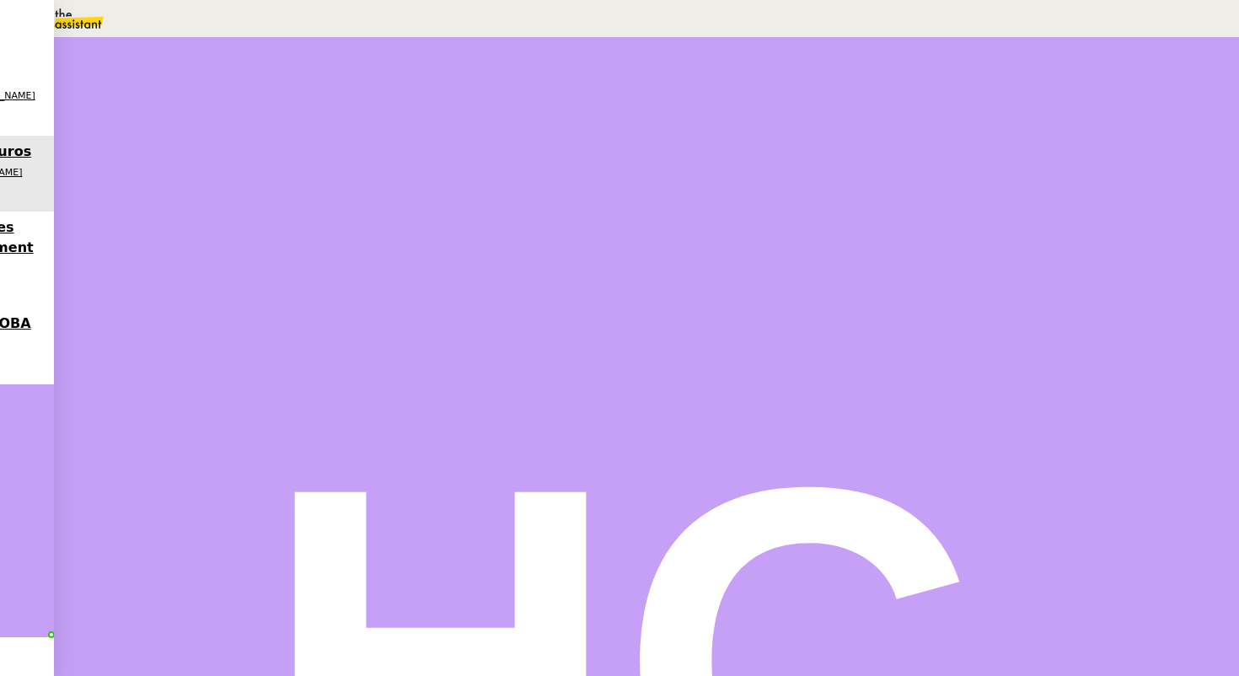
click at [235, 104] on span "Statut" at bounding box center [219, 110] width 31 height 12
click at [118, 126] on span "Programmé" at bounding box center [79, 119] width 78 height 13
click at [976, 306] on div "29" at bounding box center [968, 295] width 16 height 19
click at [924, 365] on input "text" at bounding box center [920, 358] width 78 height 14
click at [924, 166] on div "07" at bounding box center [636, 156] width 1205 height 19
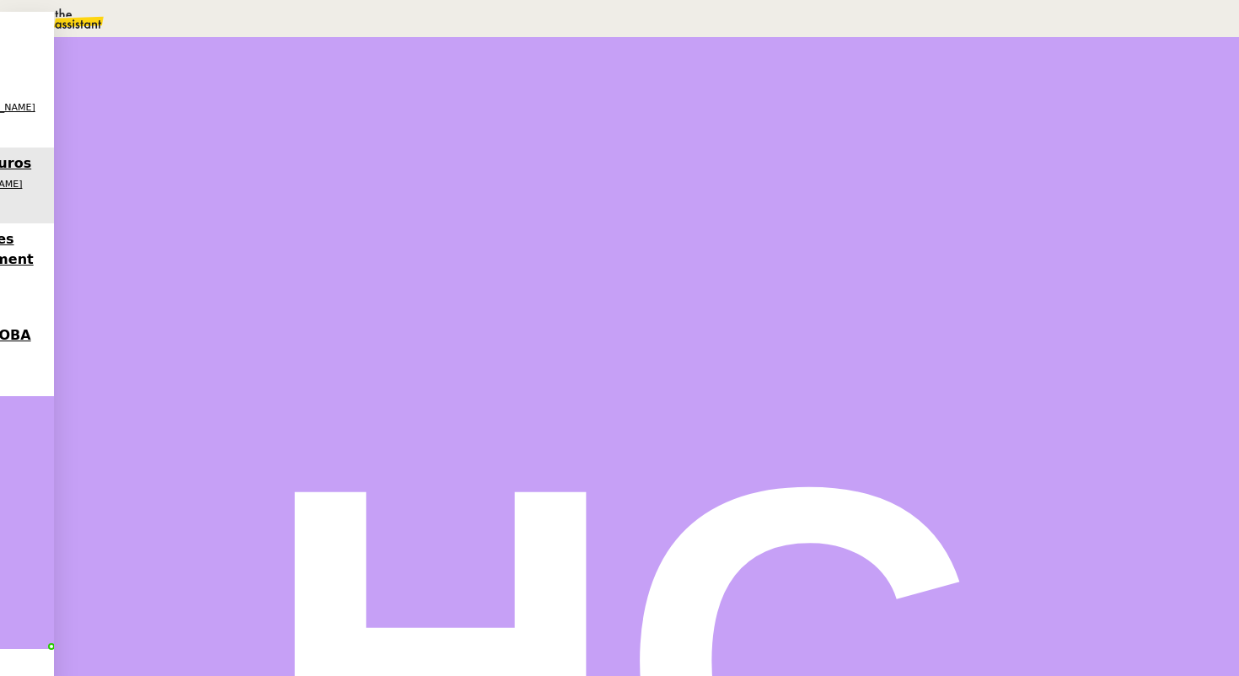
scroll to position [142, 0]
click at [970, 493] on div "00" at bounding box center [636, 502] width 1205 height 19
type input "07:00"
click at [922, 413] on span "Sauver" at bounding box center [903, 406] width 35 height 13
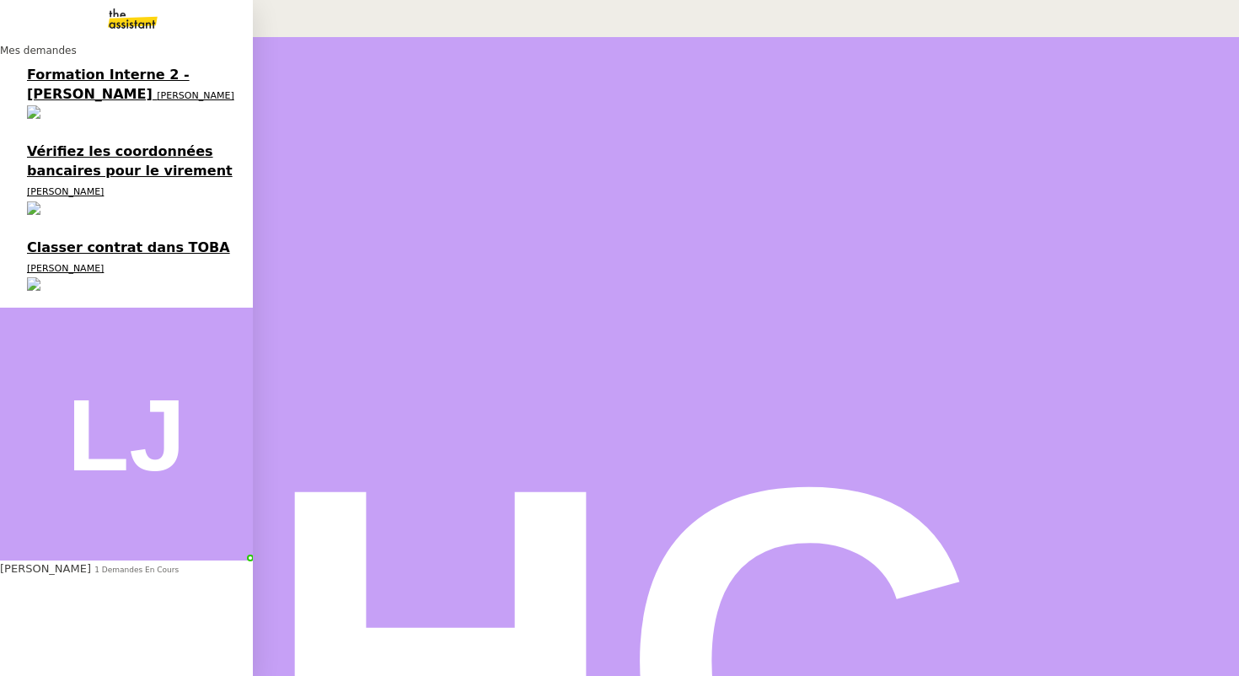
click at [116, 143] on span "Vérifiez les coordonnées bancaires pour le virement" at bounding box center [130, 160] width 206 height 35
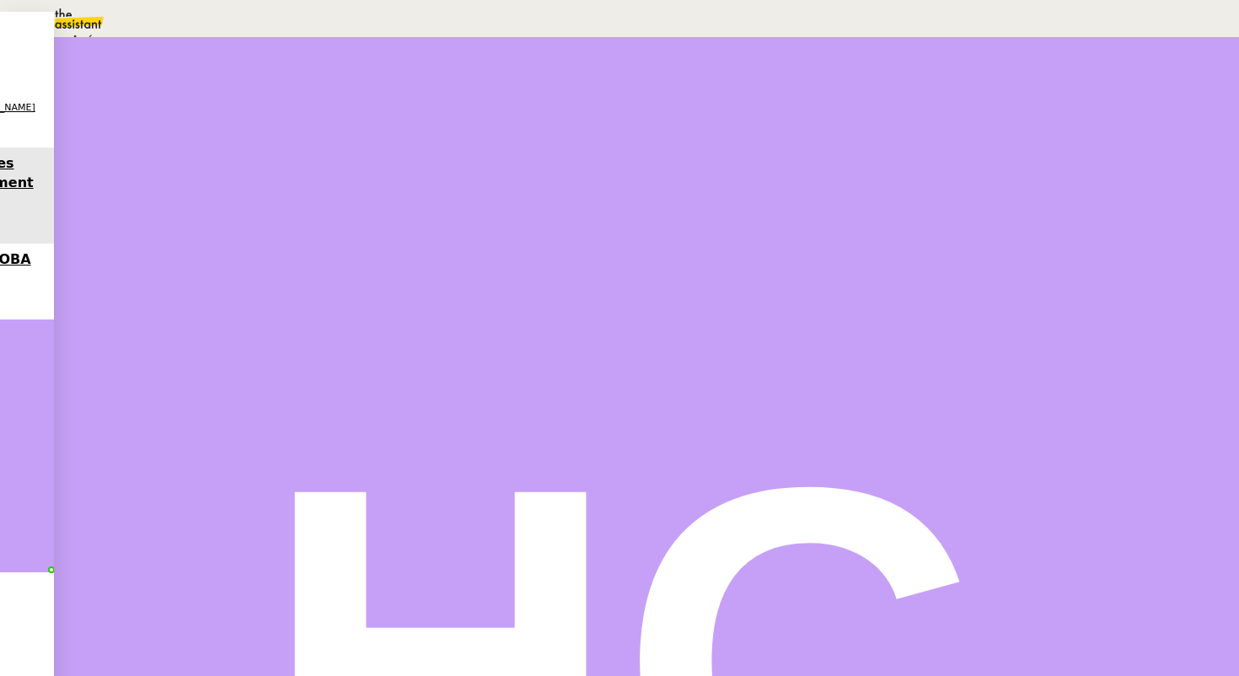
click at [118, 126] on span "Programmé" at bounding box center [79, 119] width 78 height 13
click at [976, 306] on div "29" at bounding box center [968, 295] width 16 height 19
click at [937, 365] on input "text" at bounding box center [920, 358] width 78 height 14
click at [926, 166] on div "07" at bounding box center [636, 156] width 1205 height 19
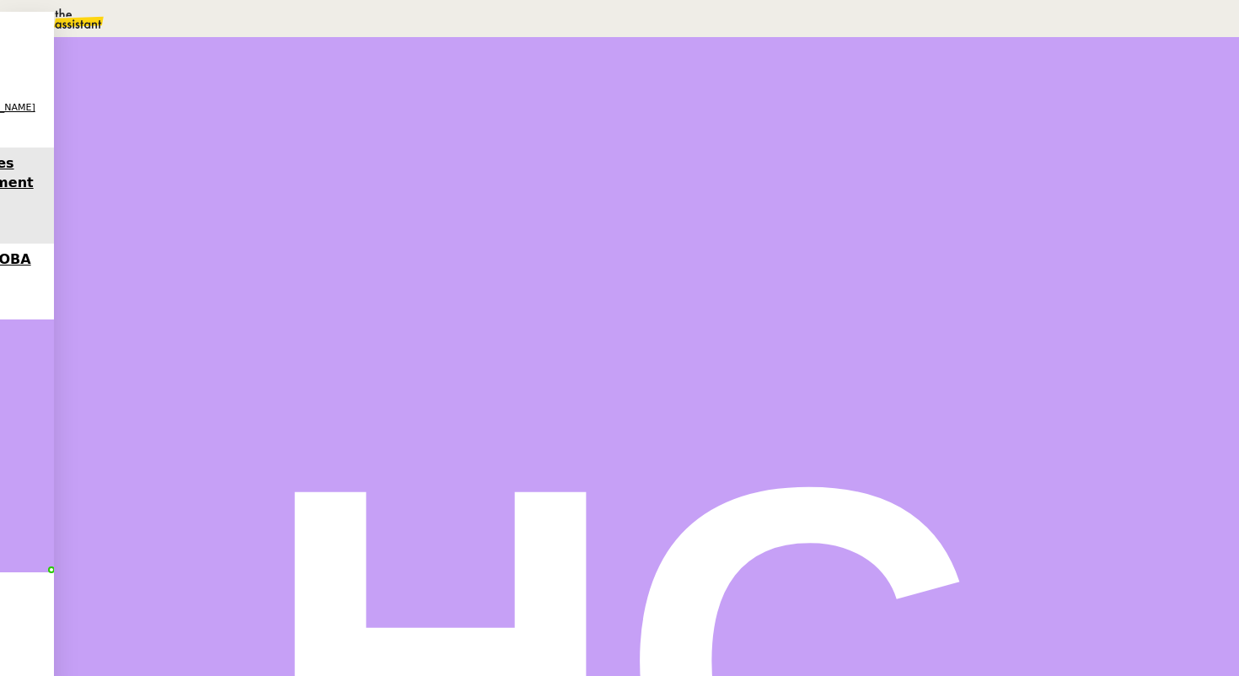
click at [977, 493] on div "00" at bounding box center [636, 502] width 1205 height 19
type input "07:00"
click at [922, 413] on span "Sauver" at bounding box center [903, 406] width 35 height 13
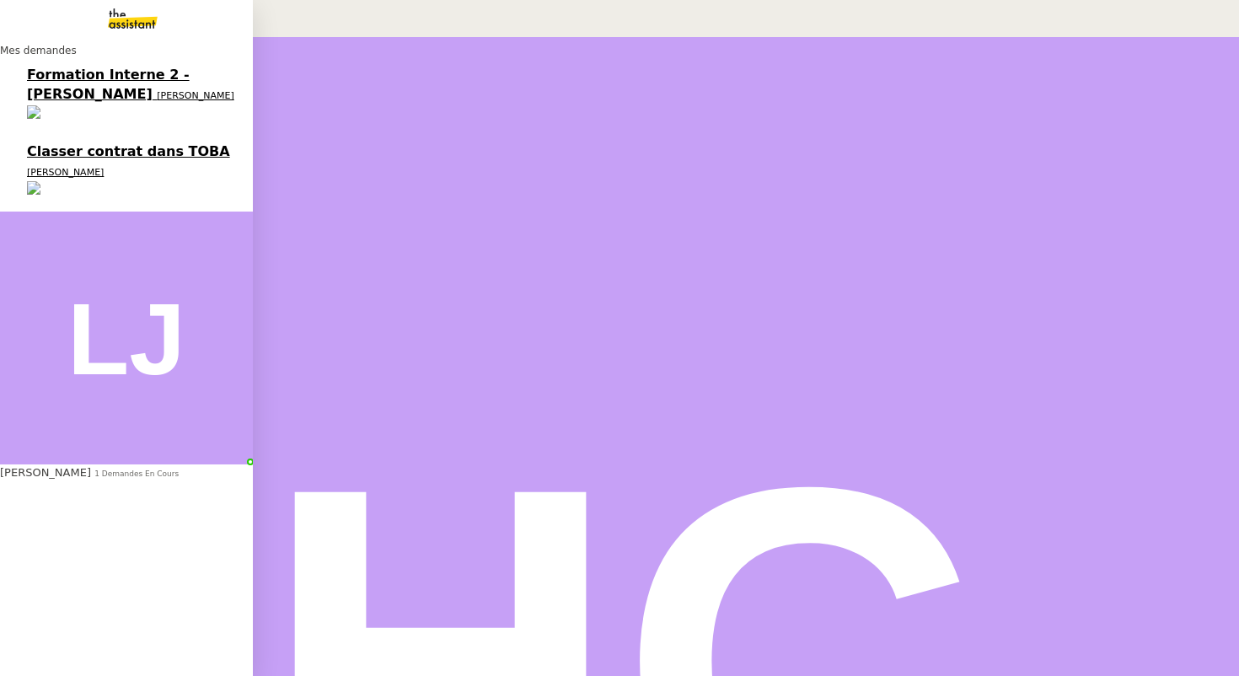
click at [59, 167] on span "[PERSON_NAME]" at bounding box center [65, 172] width 77 height 11
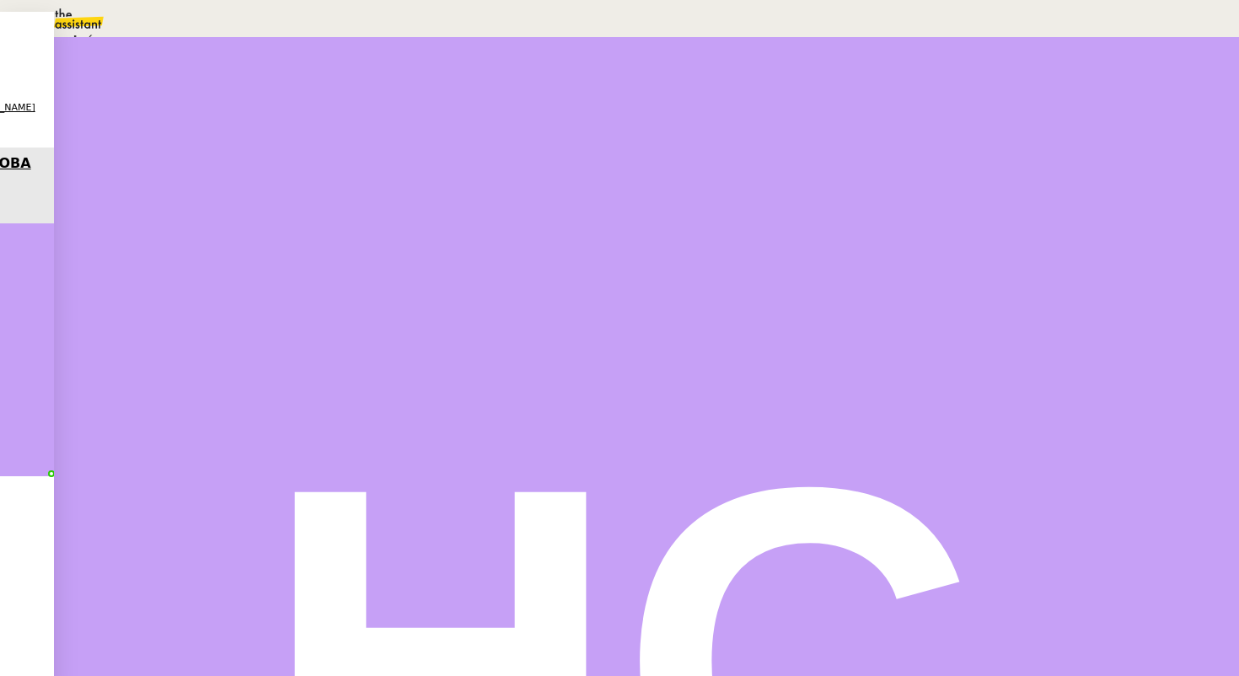
click at [118, 126] on span "Programmé" at bounding box center [79, 119] width 78 height 13
click at [976, 306] on div "29" at bounding box center [968, 295] width 16 height 19
click at [941, 365] on input "text" at bounding box center [920, 358] width 78 height 14
click at [924, 166] on div "07" at bounding box center [636, 156] width 1205 height 19
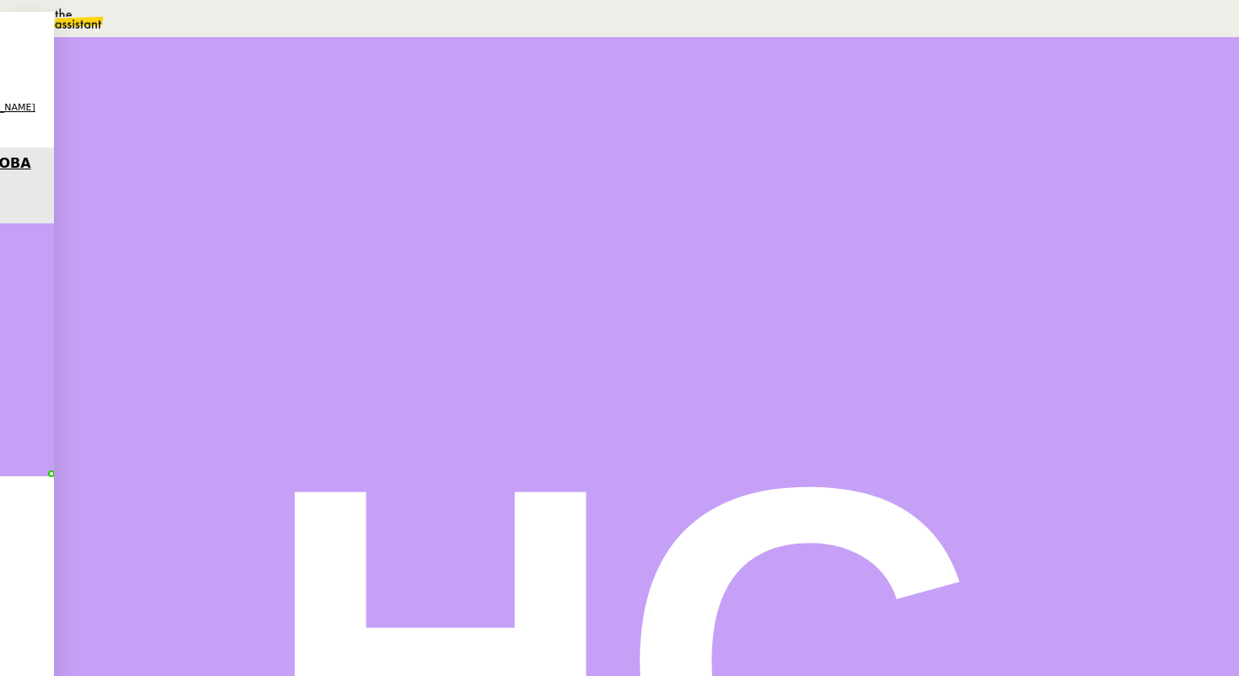
click at [965, 173] on div "[DATE] [PERSON_NAME]" at bounding box center [1053, 160] width 344 height 40
click at [940, 365] on input "07:03" at bounding box center [920, 358] width 78 height 14
click at [976, 493] on div "00" at bounding box center [636, 502] width 1205 height 19
type input "07:00"
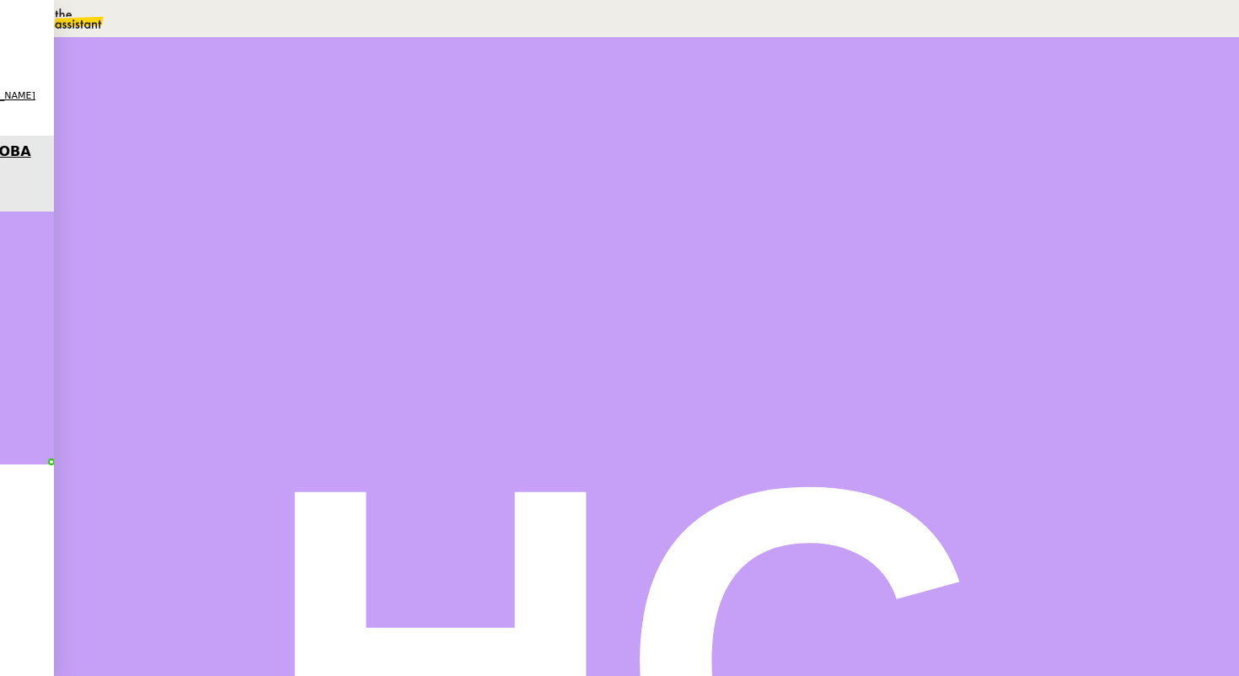
click at [922, 413] on span "Sauver" at bounding box center [903, 406] width 35 height 13
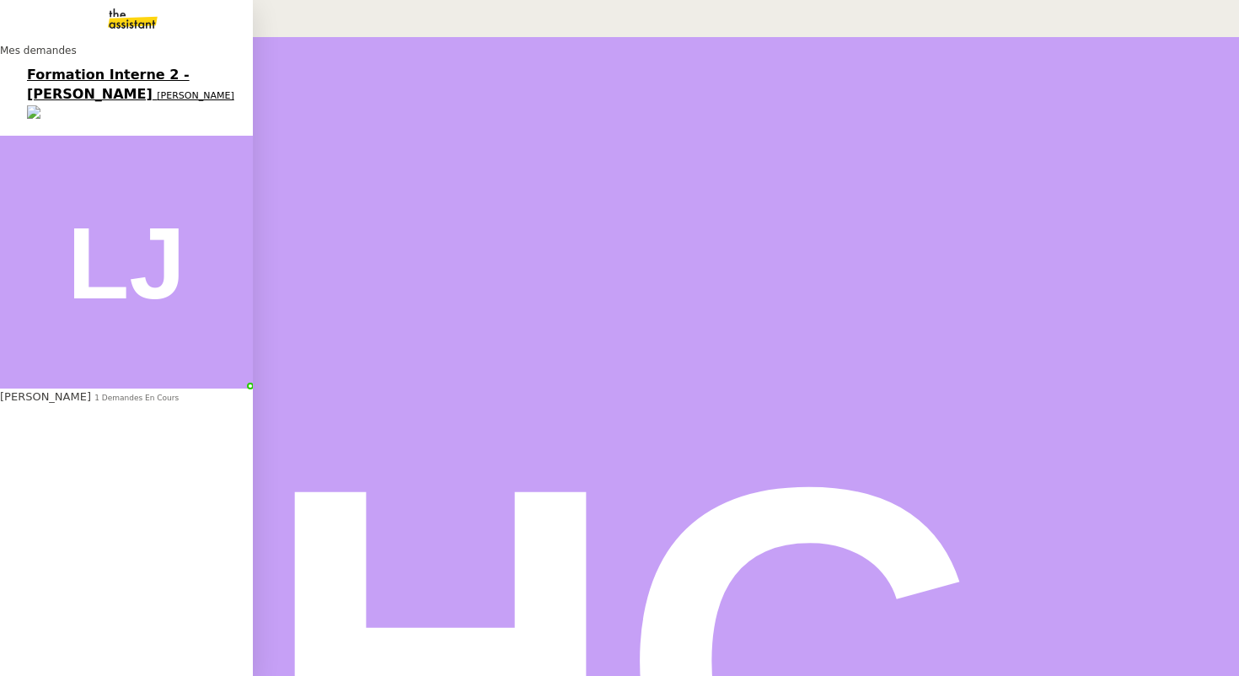
click at [58, 390] on span "[PERSON_NAME]" at bounding box center [45, 396] width 91 height 13
